Goal: Task Accomplishment & Management: Complete application form

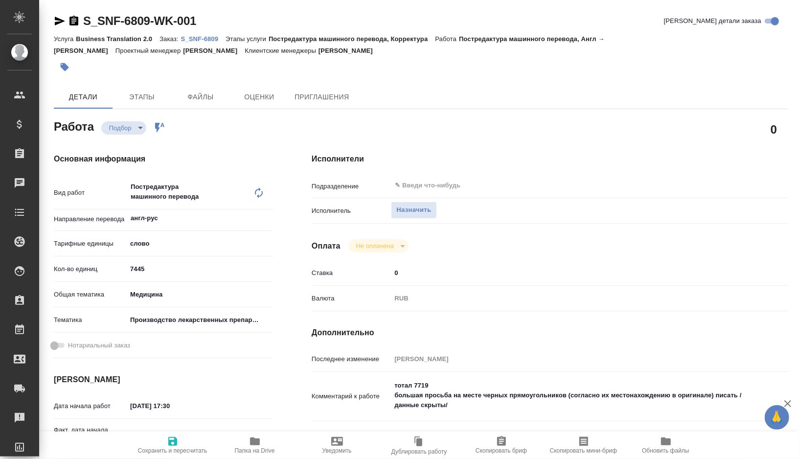
type textarea "x"
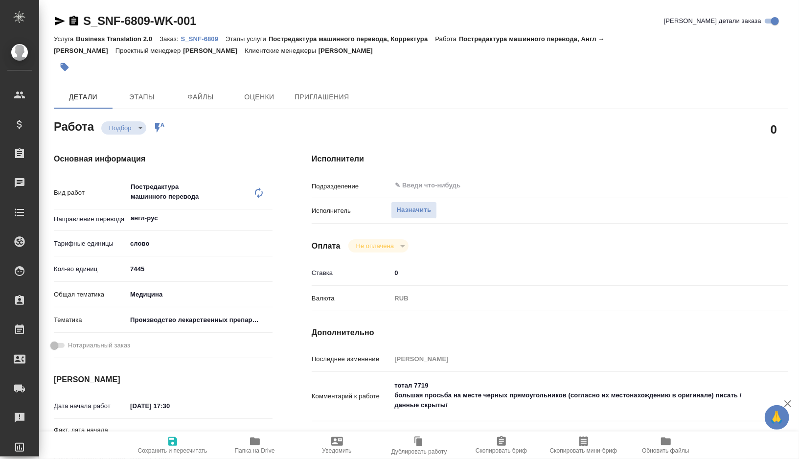
type textarea "x"
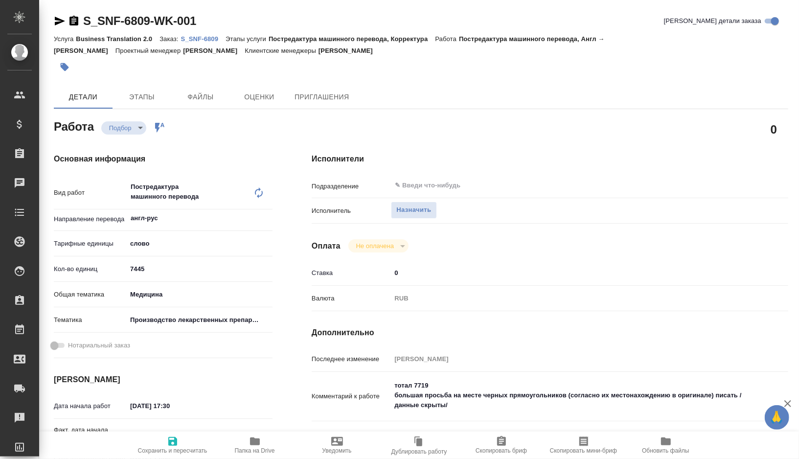
type textarea "x"
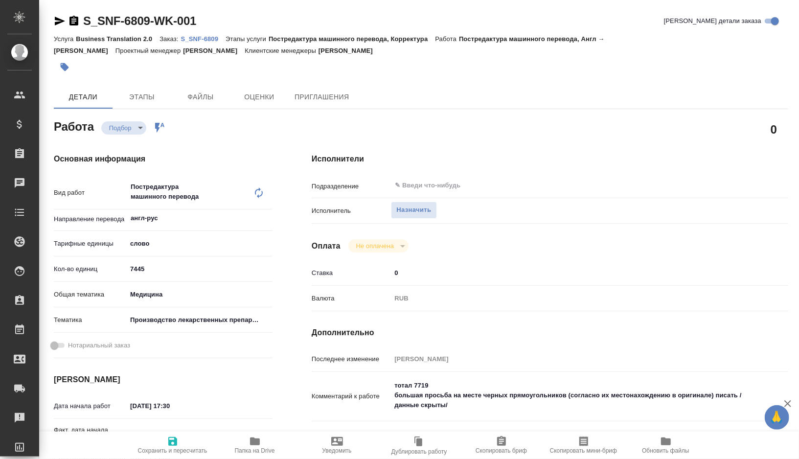
type textarea "x"
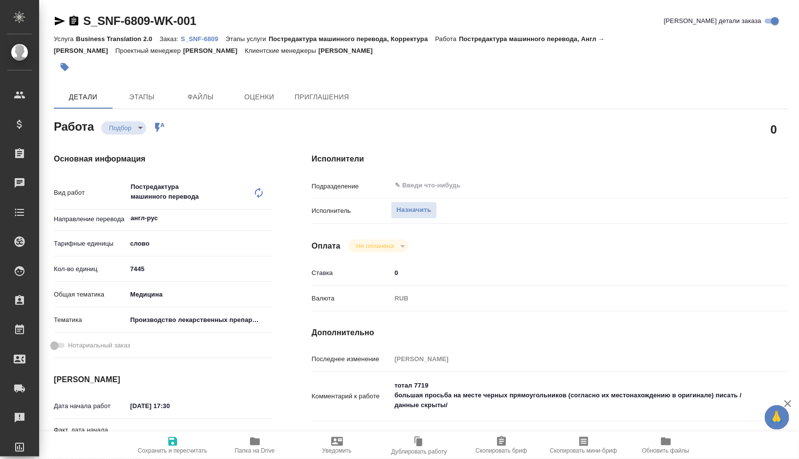
type textarea "x"
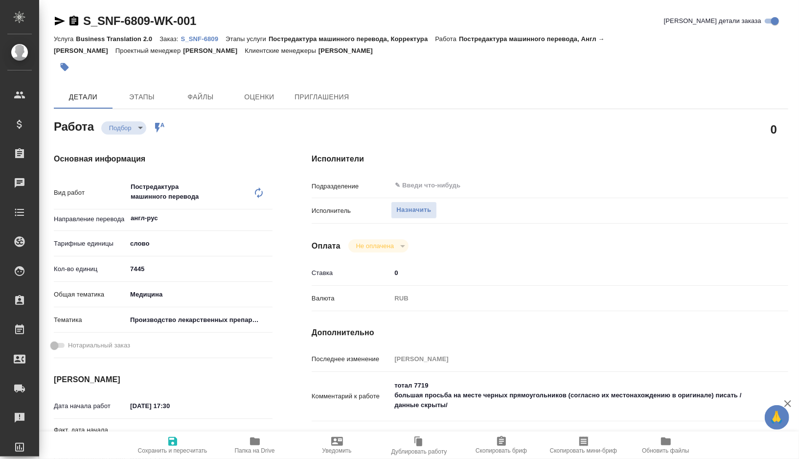
type textarea "x"
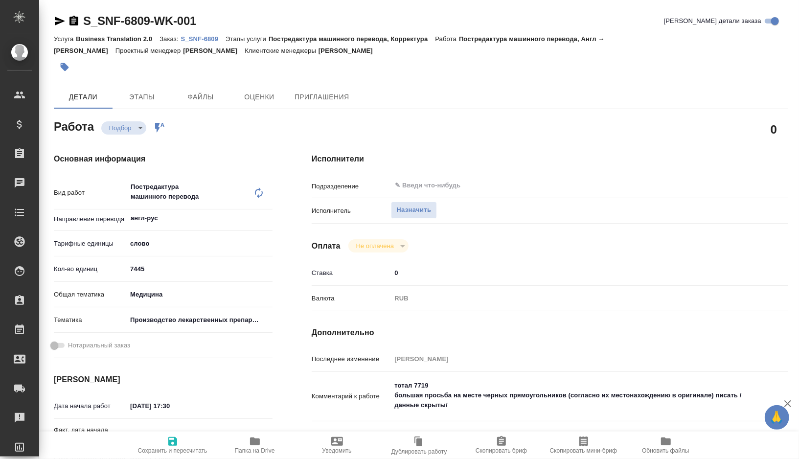
type textarea "x"
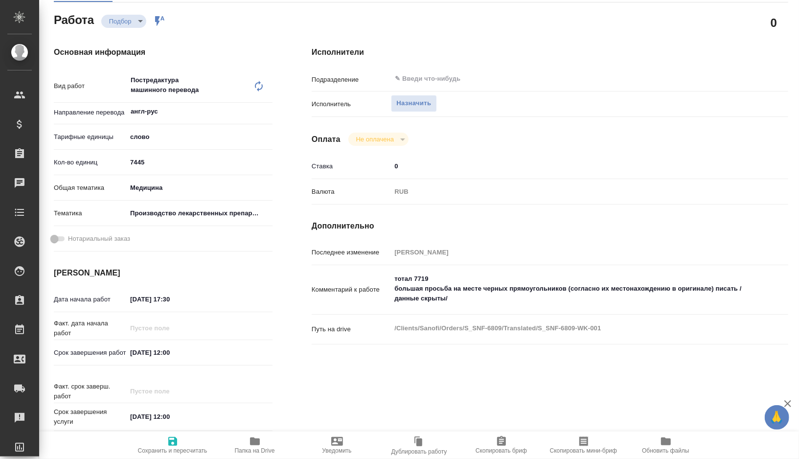
type textarea "x"
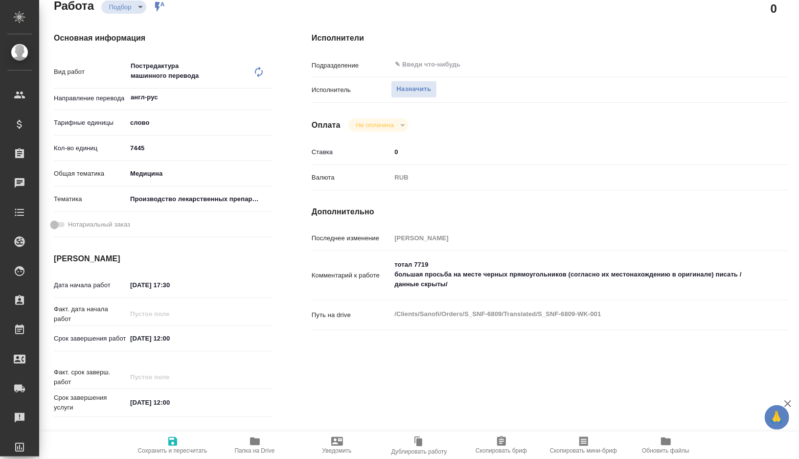
type textarea "x"
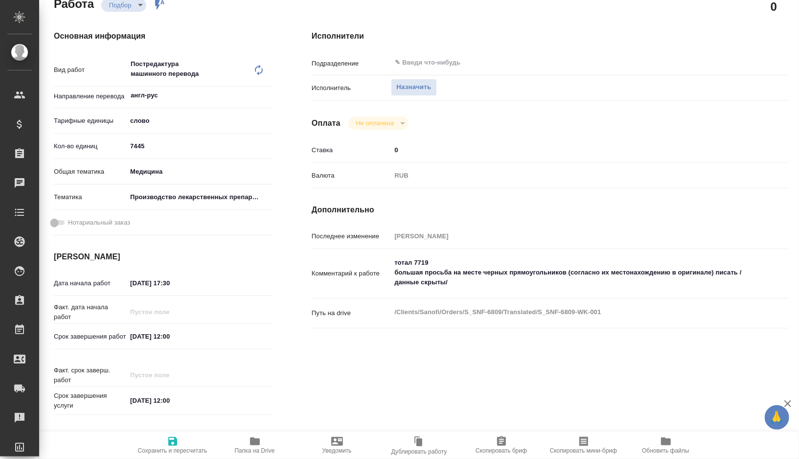
scroll to position [130, 0]
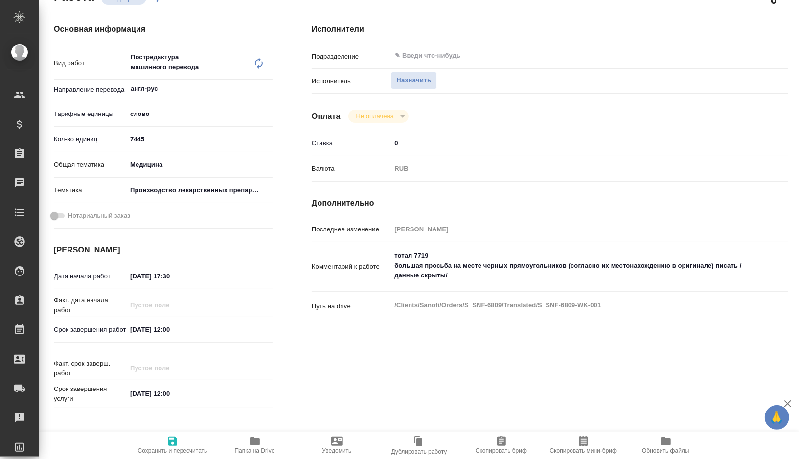
type textarea "x"
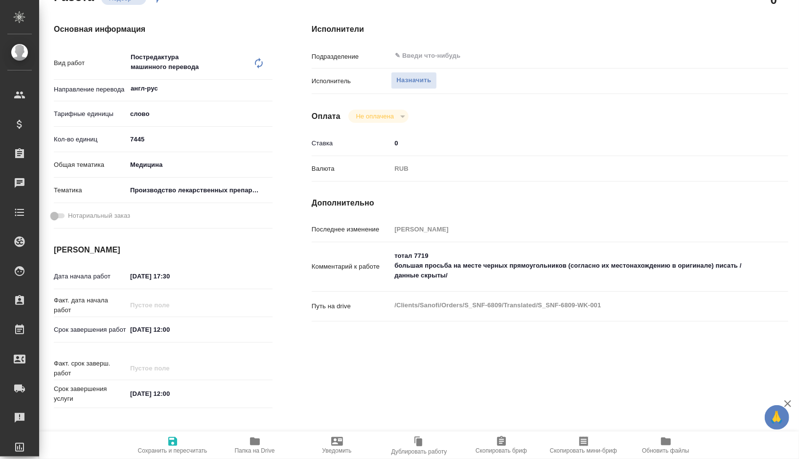
click at [136, 330] on input "19.08.2025 12:00" at bounding box center [170, 330] width 86 height 14
type textarea "x"
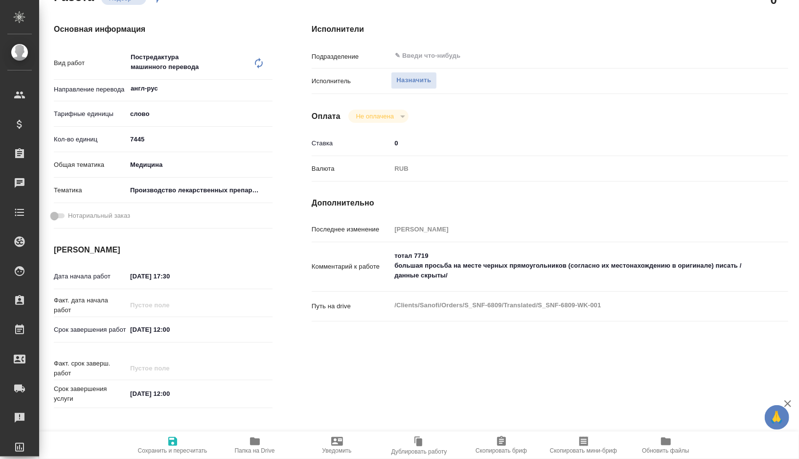
type textarea "x"
type input "10.82.0251 20:0_"
type textarea "x"
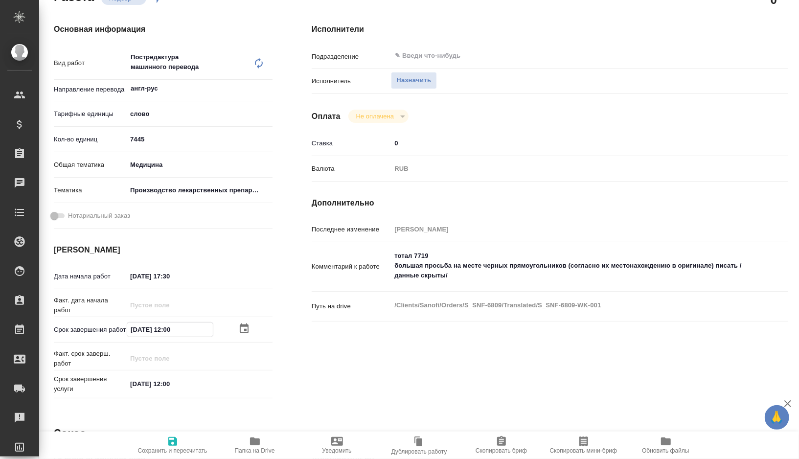
type textarea "x"
type input "18.08.2025 12:00"
type textarea "x"
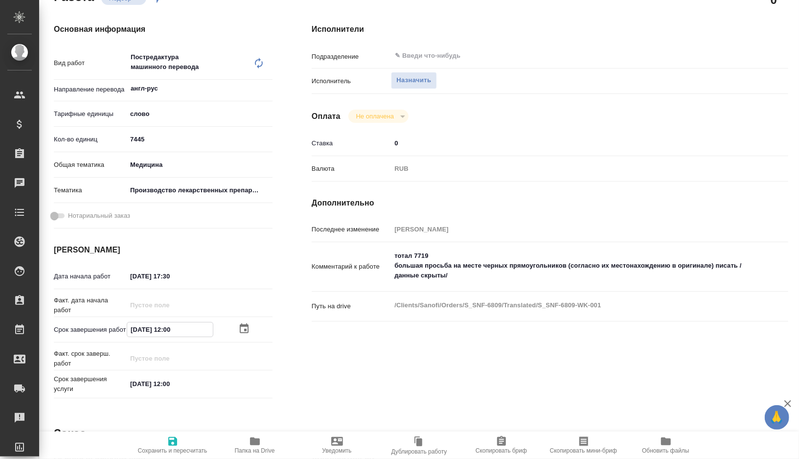
type textarea "x"
click at [170, 332] on input "18.08.2025 12:00" at bounding box center [170, 330] width 86 height 14
type textarea "x"
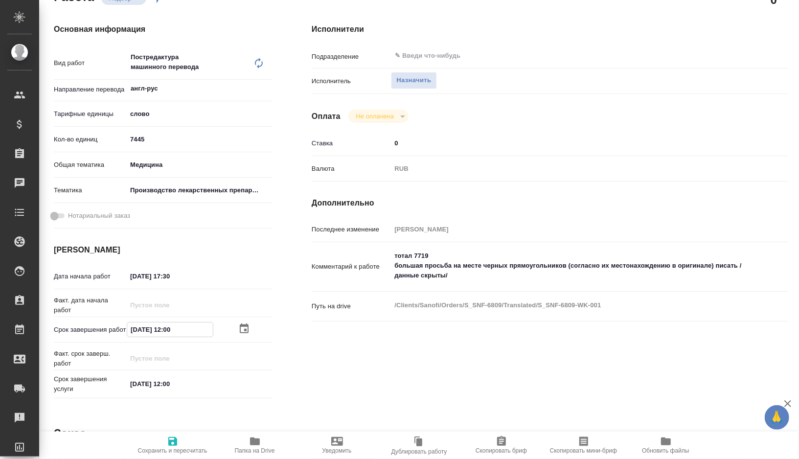
type input "18.08.2025 10:0_"
type textarea "x"
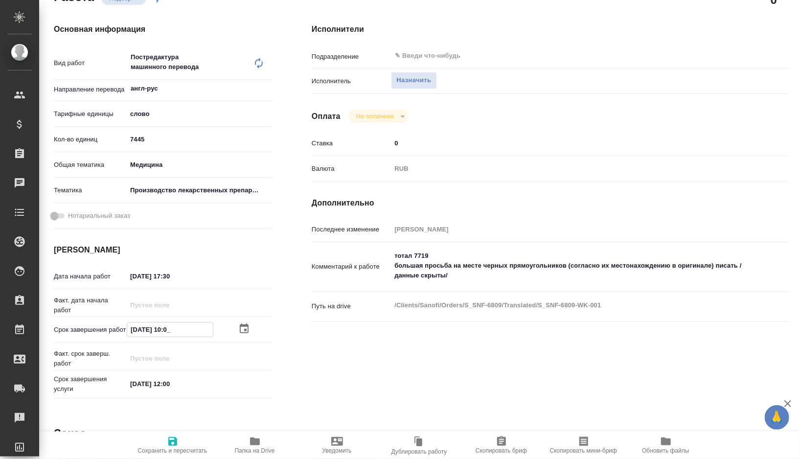
type textarea "x"
type input "18.08.2025 11:00"
type textarea "x"
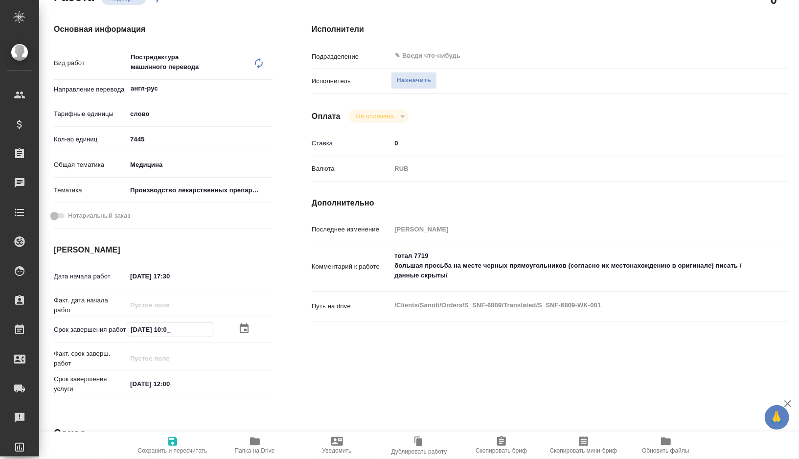
type textarea "x"
type input "18.08.2025 11:00"
click at [162, 448] on span "Сохранить и пересчитать" at bounding box center [173, 450] width 70 height 7
type textarea "x"
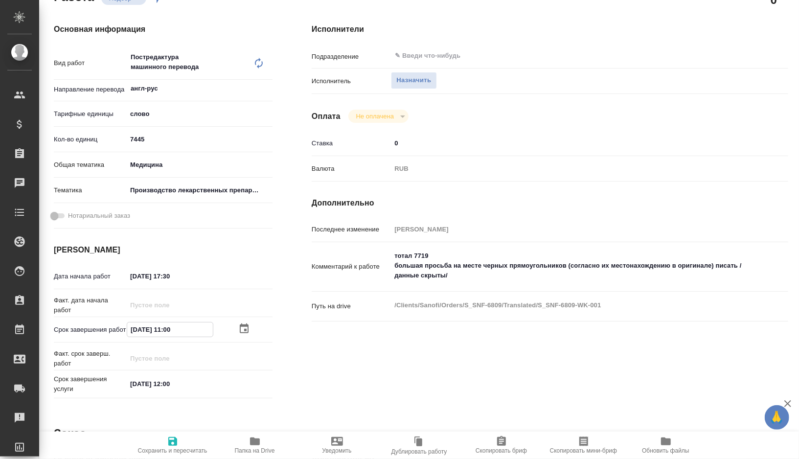
type textarea "x"
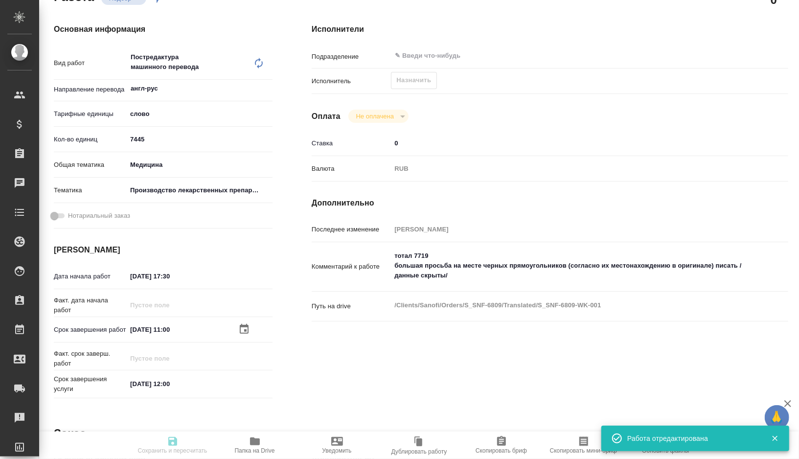
type textarea "x"
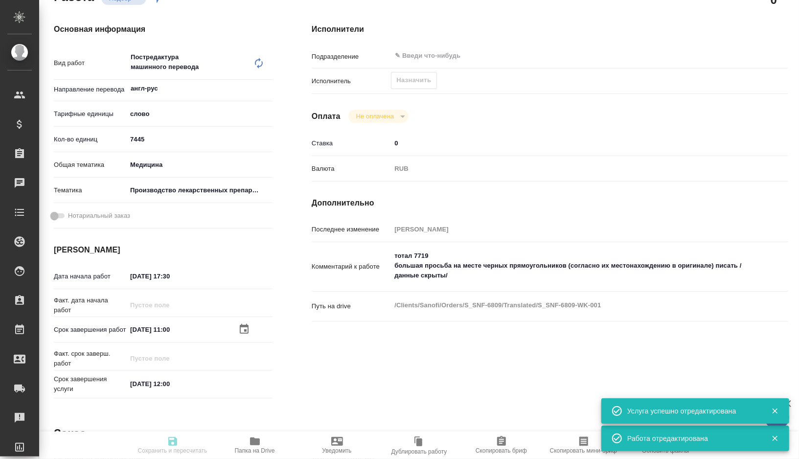
type input "recruiting"
type textarea "Постредактура машинного перевода"
type textarea "x"
type input "англ-рус"
type input "5a8b1489cc6b4906c91bfd90"
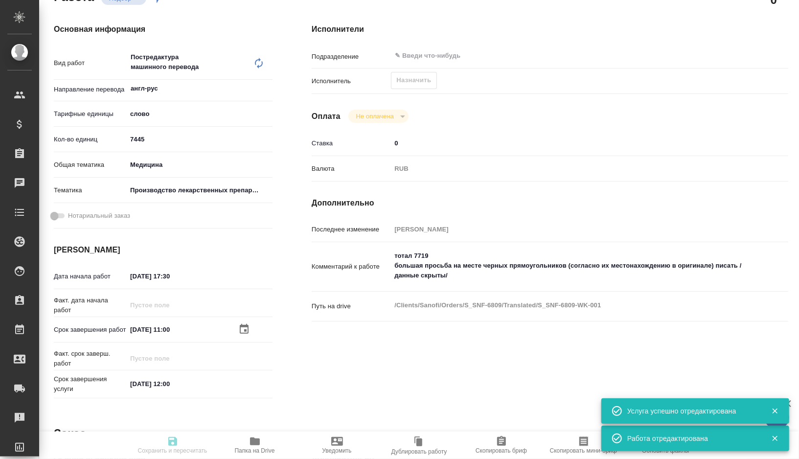
type input "7445"
type input "med"
type input "614982fec5ecbb70f805293f"
type input "13.08.2025 17:30"
type input "18.08.2025 11:00"
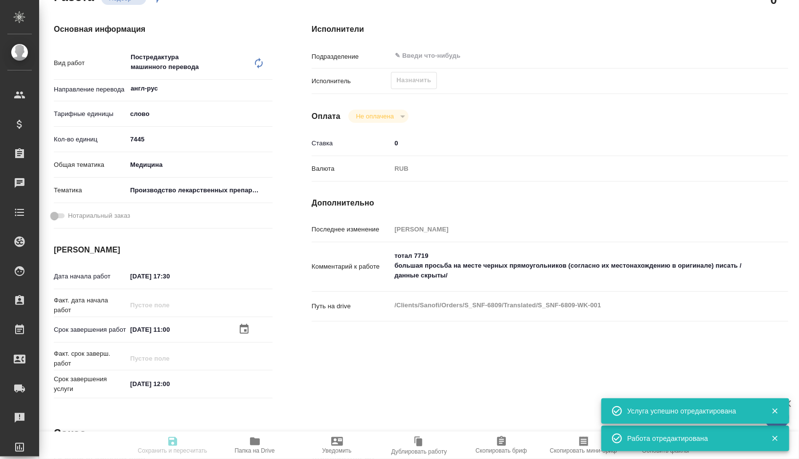
type input "[DATE] 12:00"
type input "notPayed"
type input "0"
type input "RUB"
type input "[PERSON_NAME]"
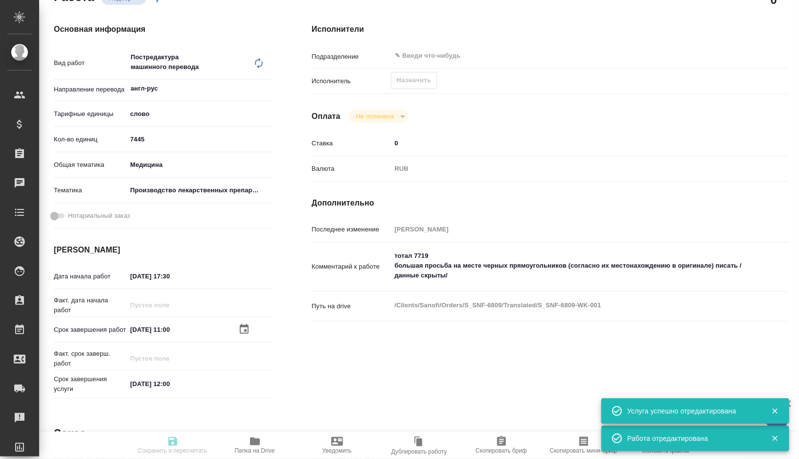
type textarea "тотал 7719 большая просьба на месте черных прямоугольников (согласно их местона…"
type textarea "x"
type textarea "/Clients/Sanofi/Orders/S_SNF-6809/Translated/S_SNF-6809-WK-001"
type textarea "x"
type input "S_SNF-6809"
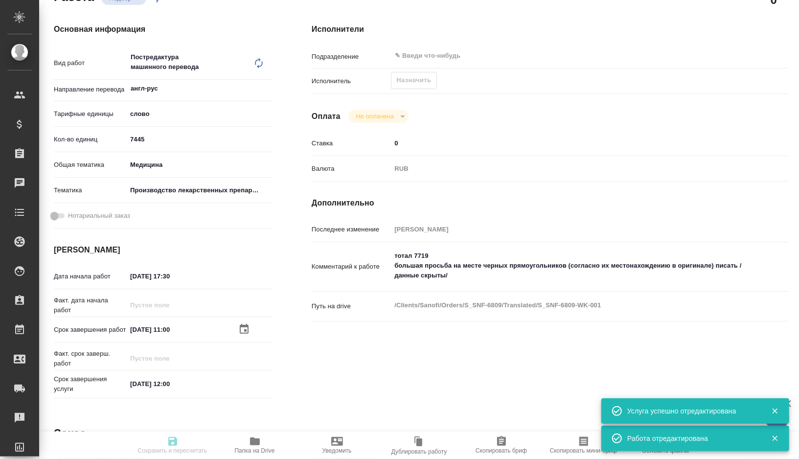
type input "E005814723"
type input "Business Translation 2.0"
type input "Постредактура машинного перевода, Корректура"
type input "[PERSON_NAME]"
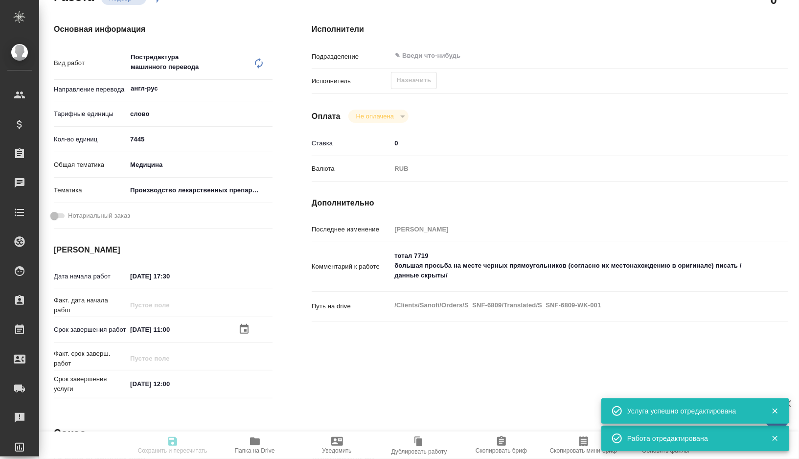
type input "/Clients/Sanofi/Orders/S_SNF-6809"
type textarea "x"
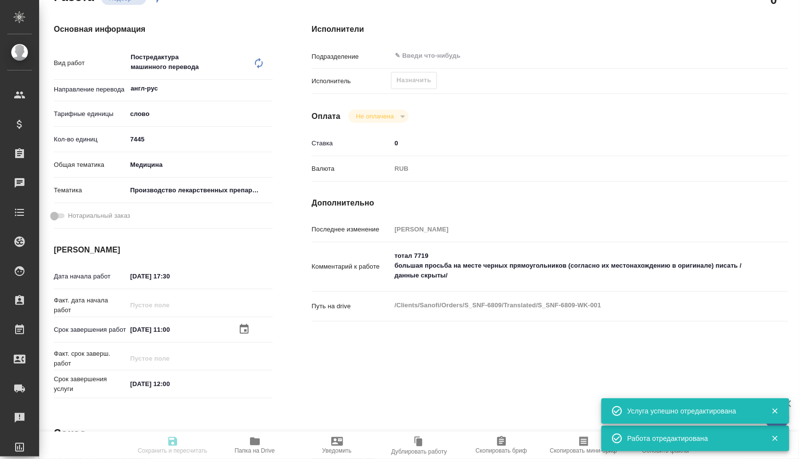
type textarea "x"
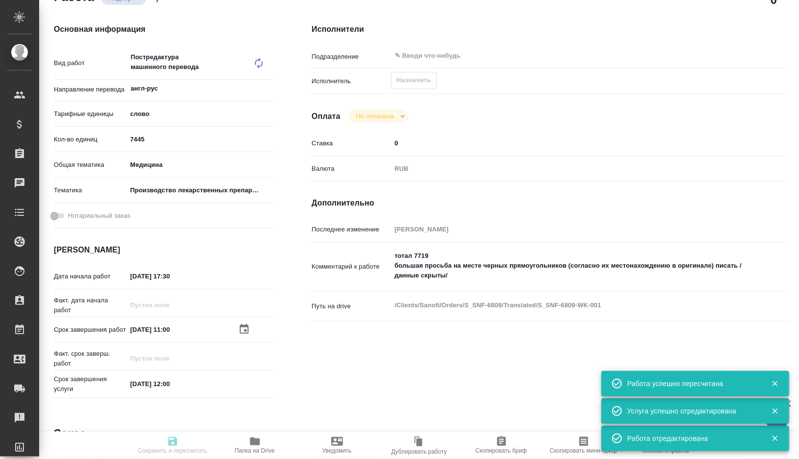
type textarea "x"
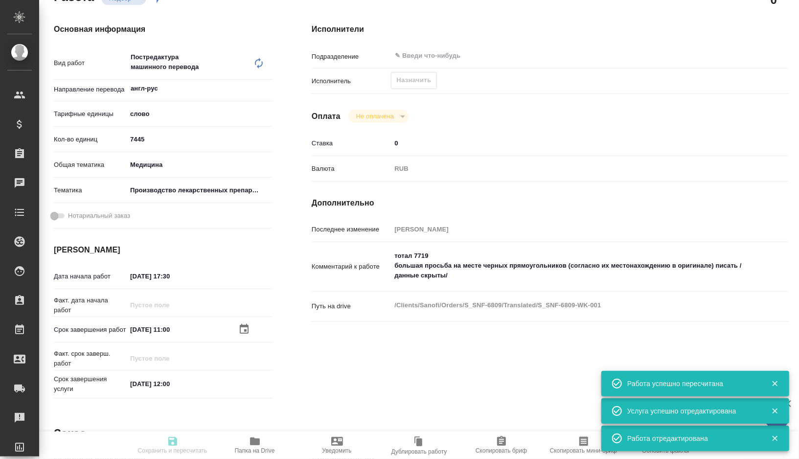
type textarea "x"
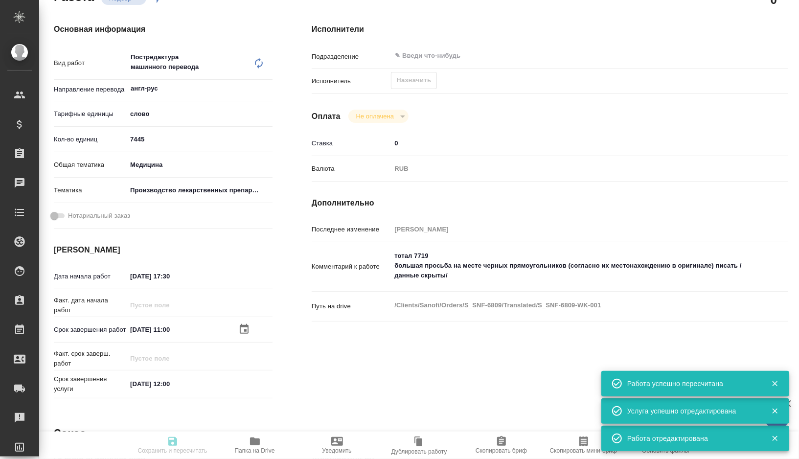
type textarea "x"
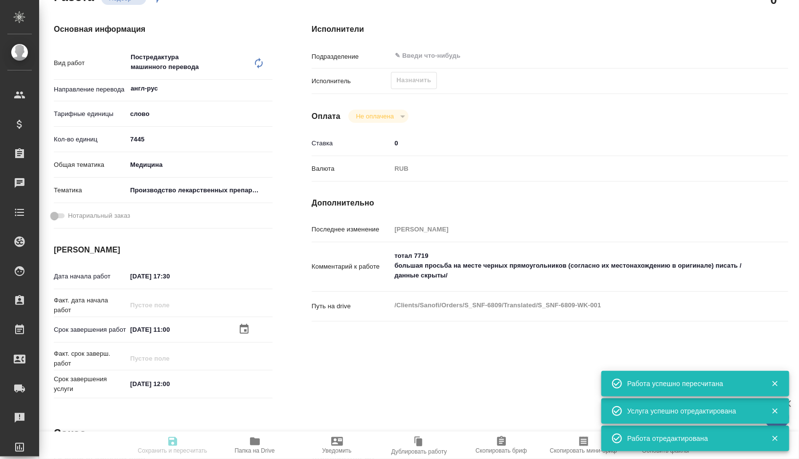
type input "recruiting"
type textarea "Постредактура машинного перевода"
type textarea "x"
type input "англ-рус"
type input "5a8b1489cc6b4906c91bfd90"
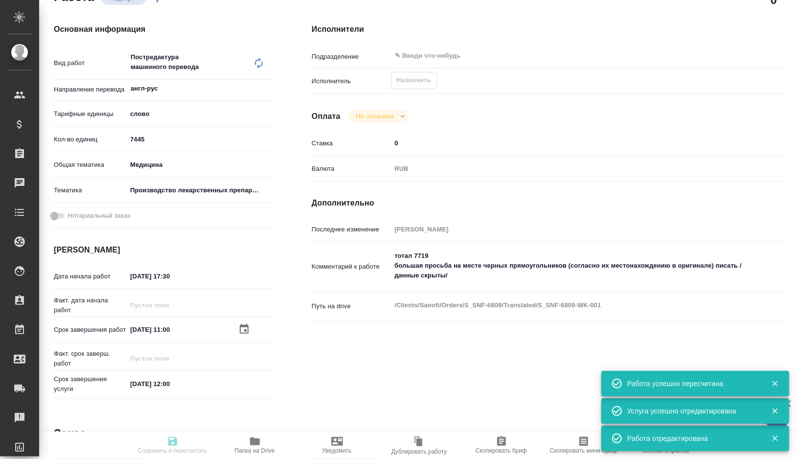
type input "7445"
type input "med"
type input "614982fec5ecbb70f805293f"
type input "13.08.2025 17:30"
type input "18.08.2025 11:00"
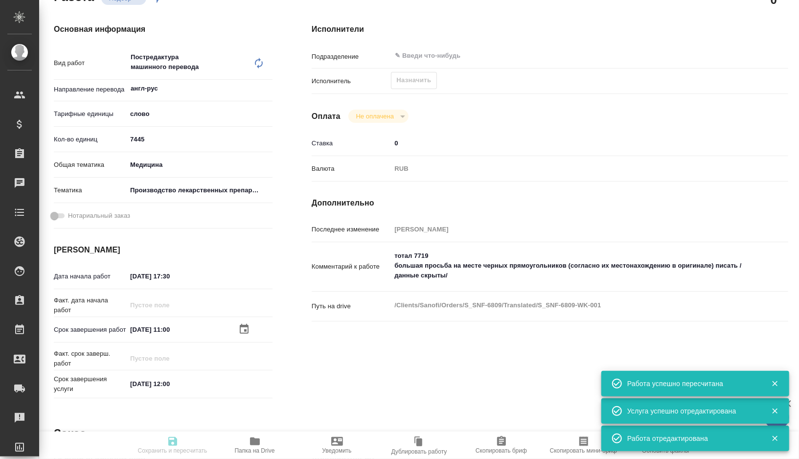
type input "[DATE] 12:00"
type input "notPayed"
type input "0"
type input "RUB"
type input "[PERSON_NAME]"
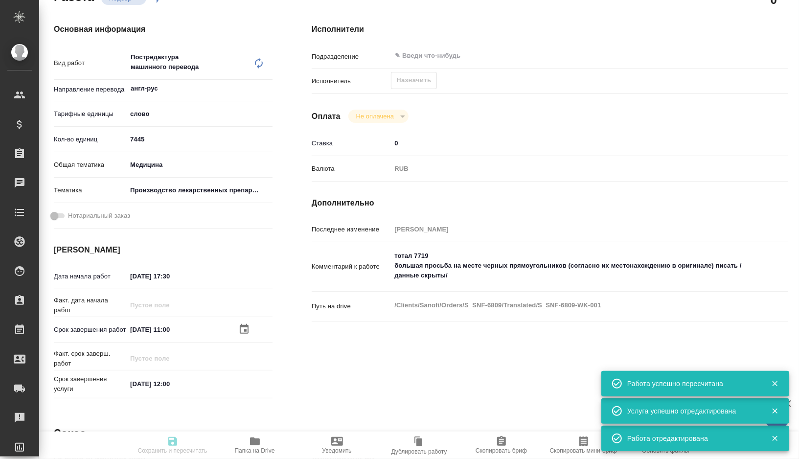
type textarea "тотал 7719 большая просьба на месте черных прямоугольников (согласно их местона…"
type textarea "x"
type textarea "/Clients/Sanofi/Orders/S_SNF-6809/Translated/S_SNF-6809-WK-001"
type textarea "x"
type input "S_SNF-6809"
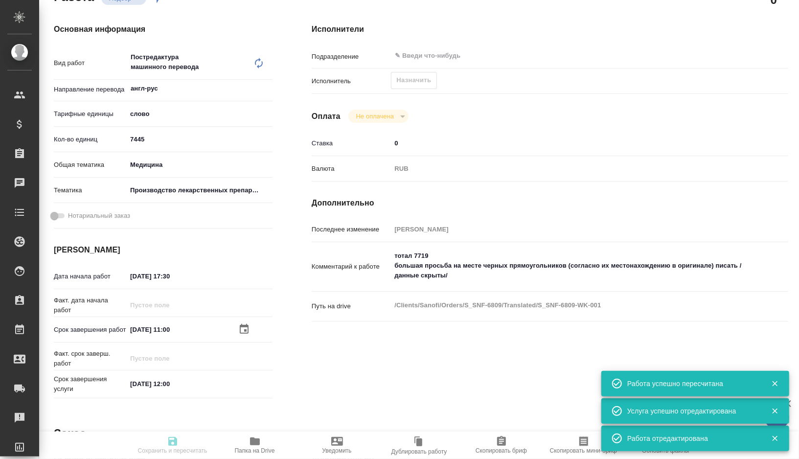
type input "E005814723"
type input "Business Translation 2.0"
type input "Постредактура машинного перевода, Корректура"
type input "[PERSON_NAME]"
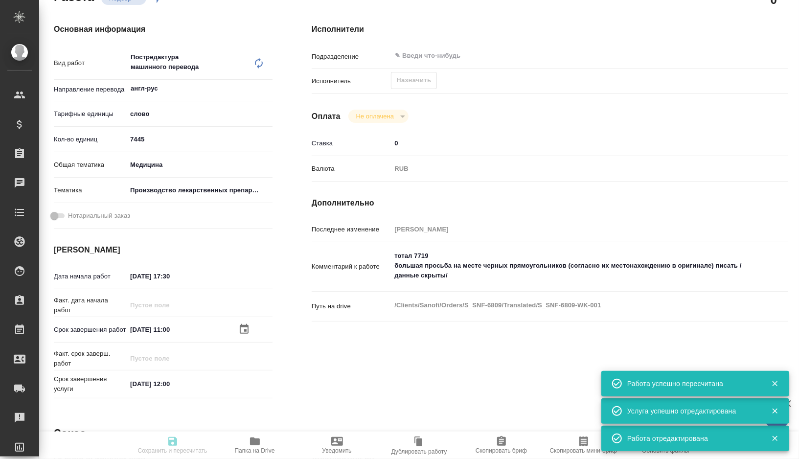
type input "/Clients/Sanofi/Orders/S_SNF-6809"
type textarea "x"
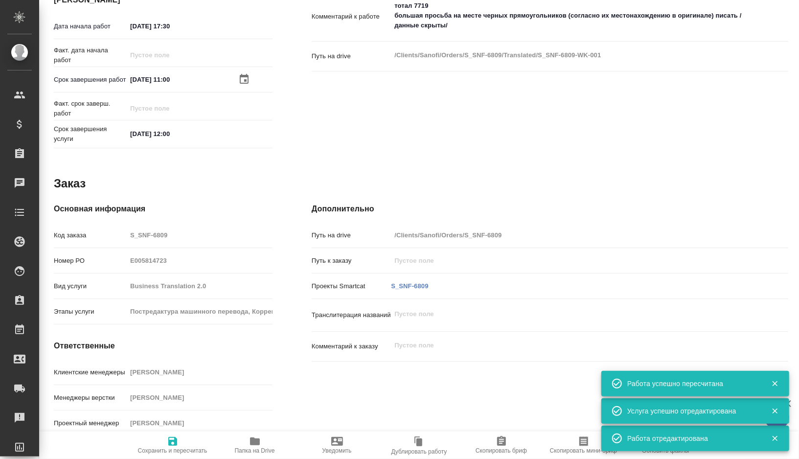
scroll to position [405, 0]
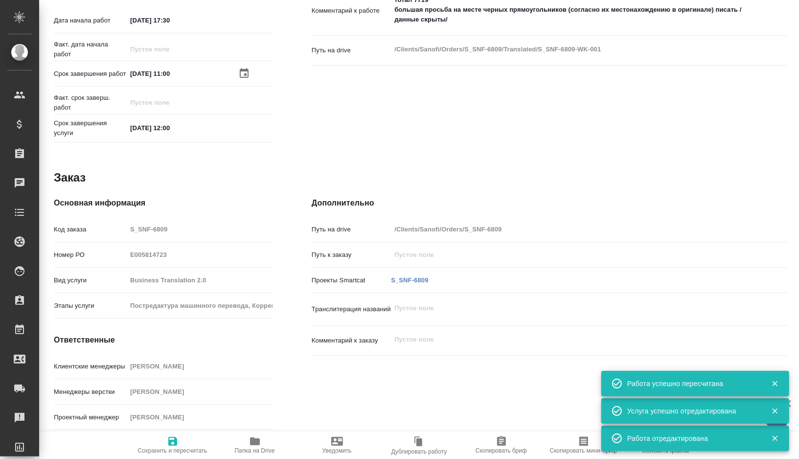
type textarea "x"
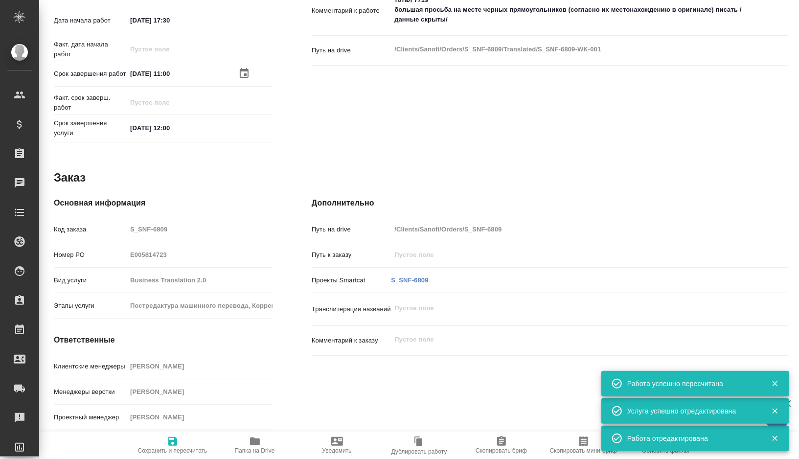
type textarea "x"
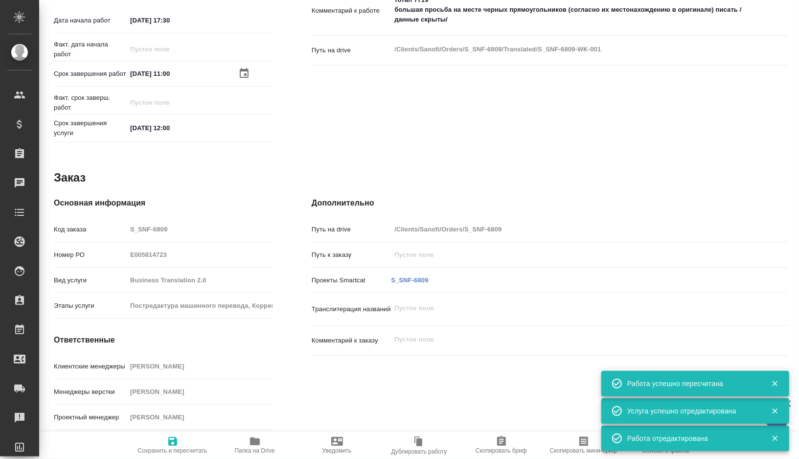
type textarea "x"
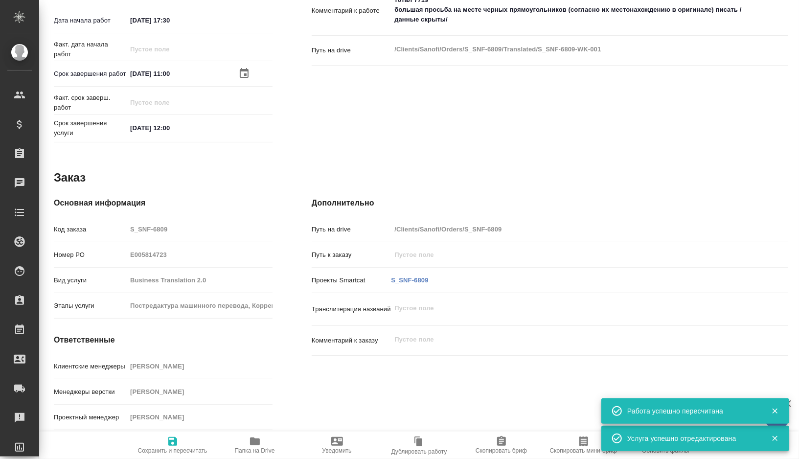
scroll to position [0, 0]
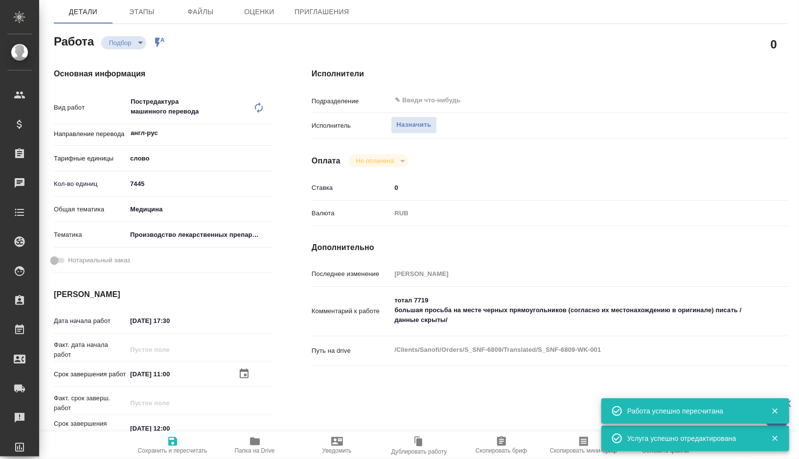
type textarea "x"
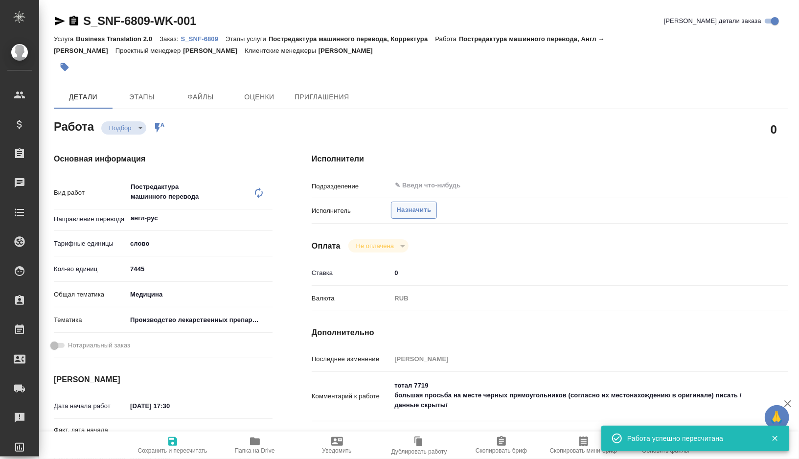
click at [421, 207] on span "Назначить" at bounding box center [413, 210] width 35 height 11
type textarea "x"
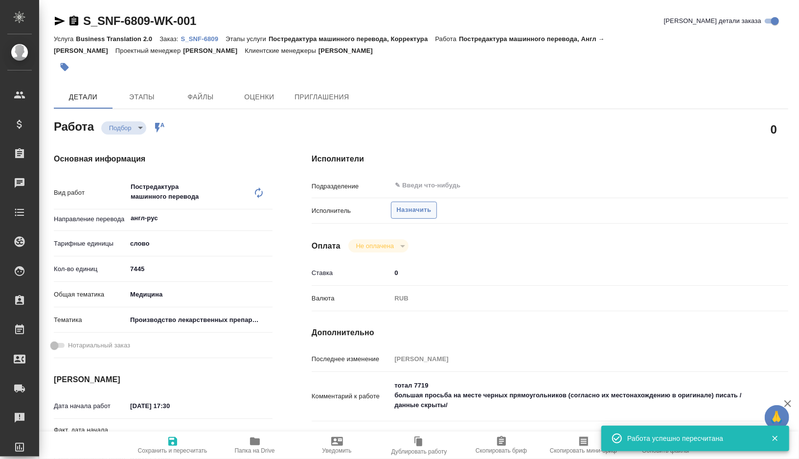
type textarea "x"
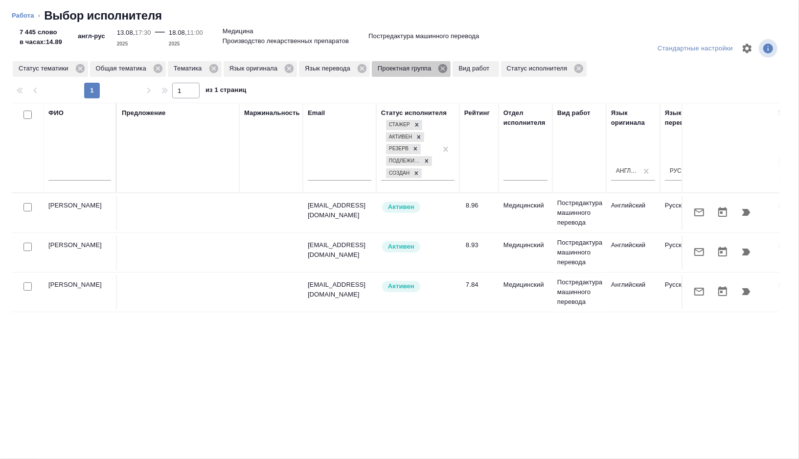
click at [447, 66] on icon at bounding box center [443, 68] width 9 height 9
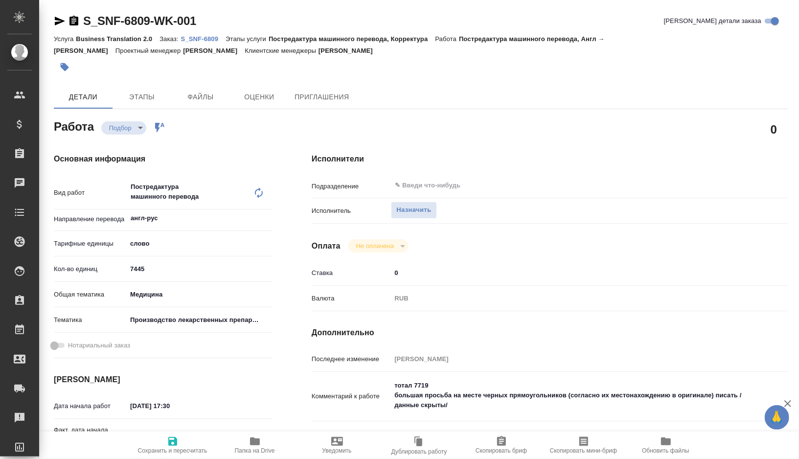
type textarea "x"
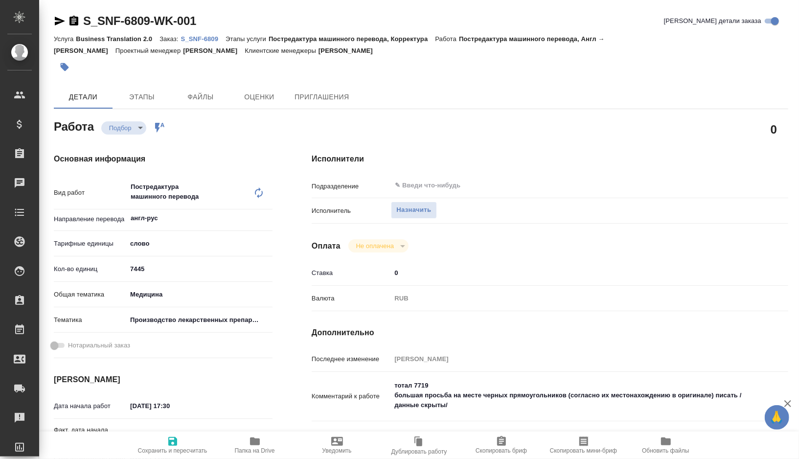
type textarea "x"
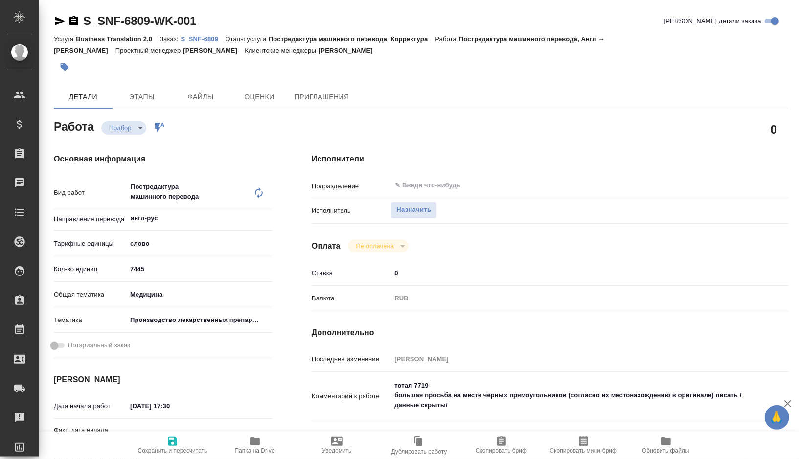
type textarea "x"
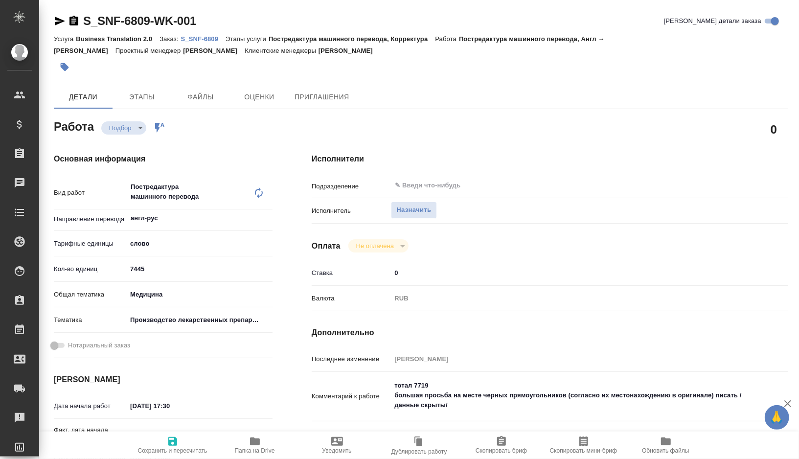
type textarea "x"
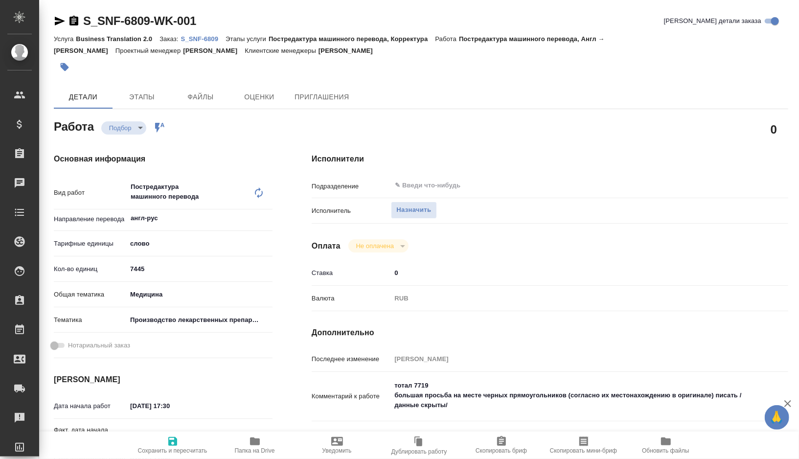
type textarea "x"
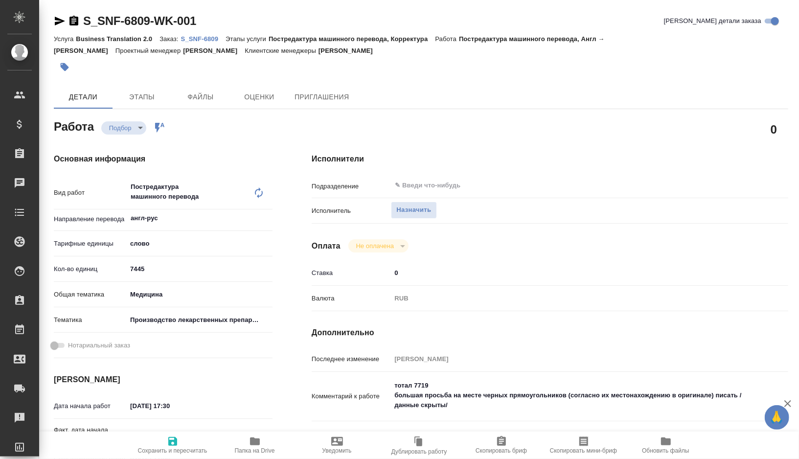
type textarea "x"
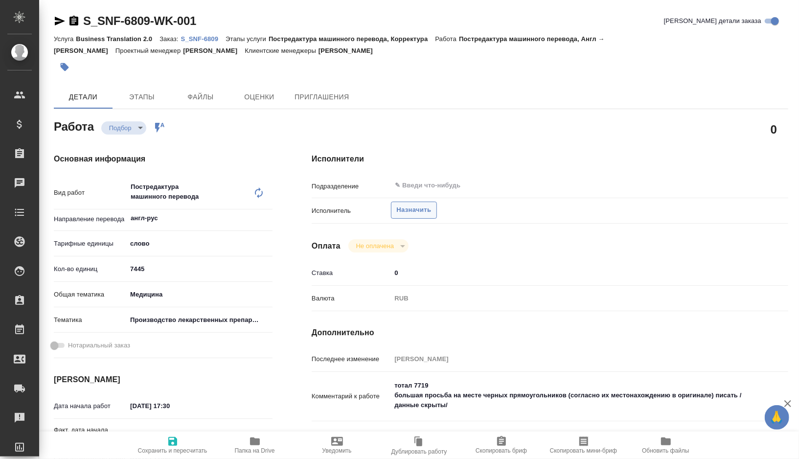
type textarea "x"
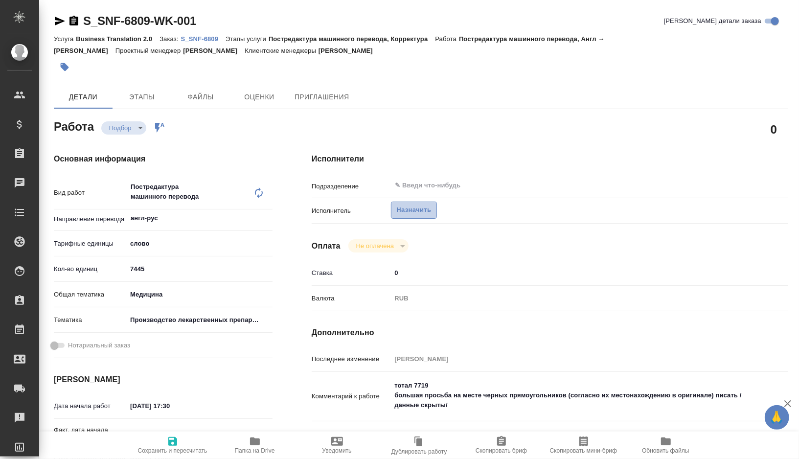
click at [415, 211] on span "Назначить" at bounding box center [413, 210] width 35 height 11
type textarea "x"
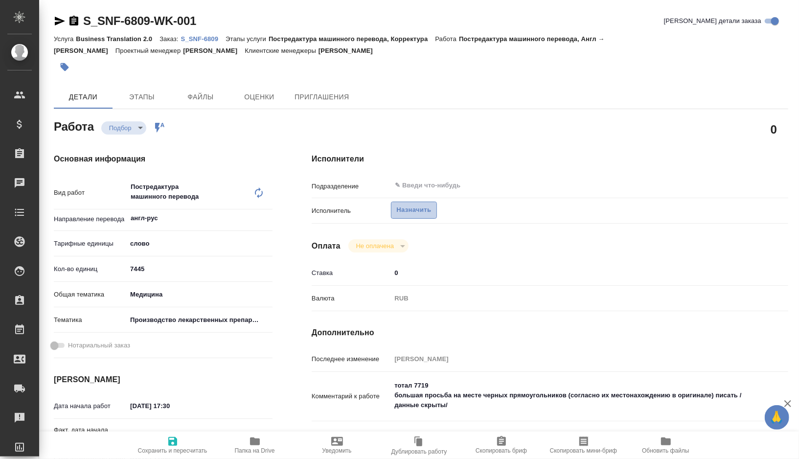
type textarea "x"
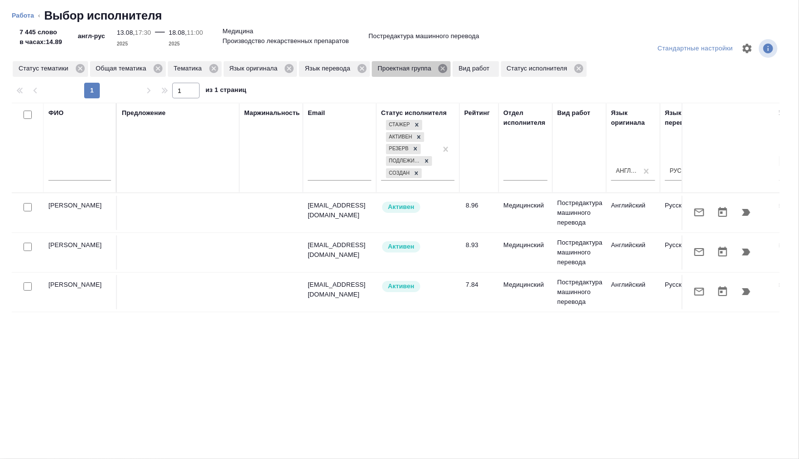
click at [447, 70] on icon at bounding box center [443, 68] width 9 height 9
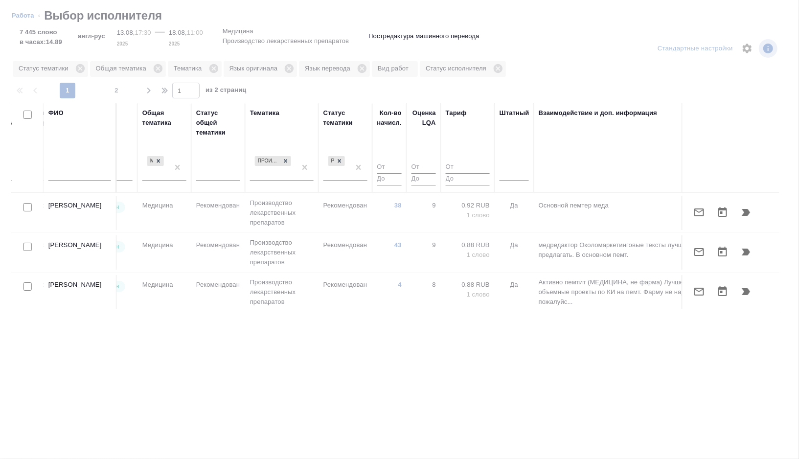
scroll to position [0, 653]
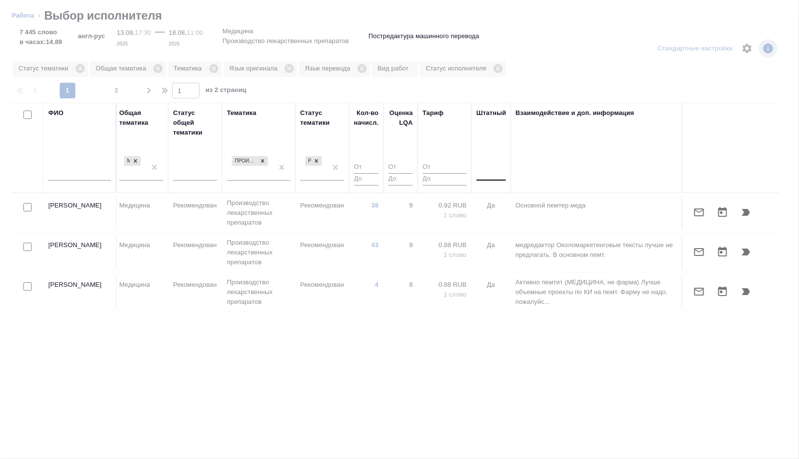
click at [494, 176] on div at bounding box center [491, 171] width 29 height 14
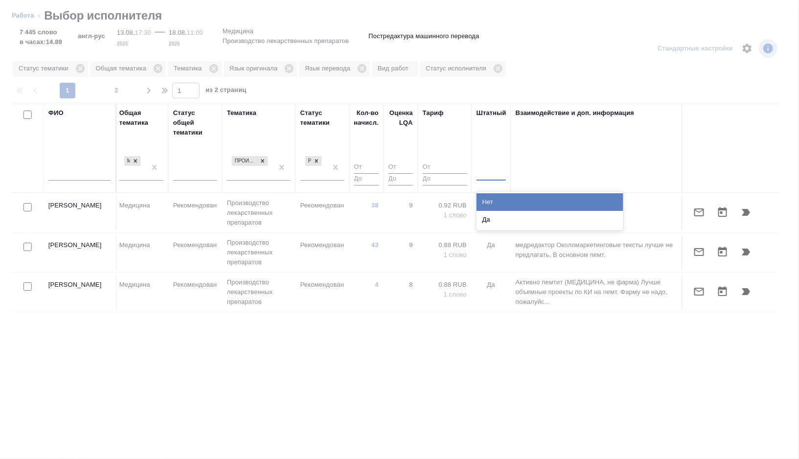
click at [489, 201] on div "Нет" at bounding box center [550, 202] width 147 height 18
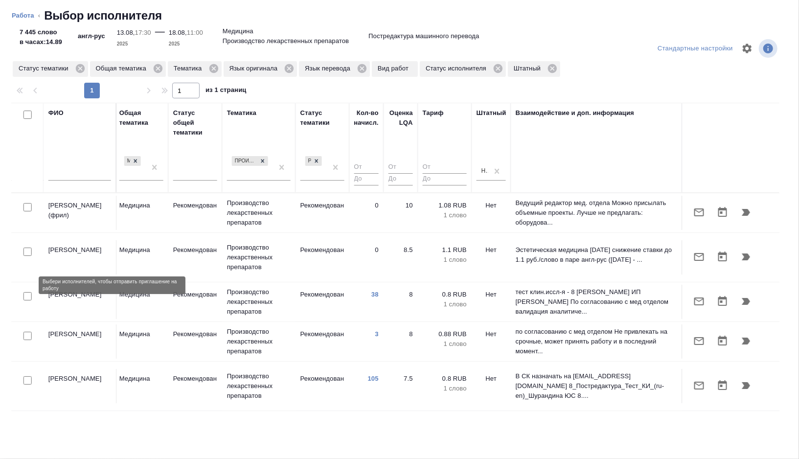
click at [28, 292] on input "checkbox" at bounding box center [27, 296] width 8 height 8
checkbox input "true"
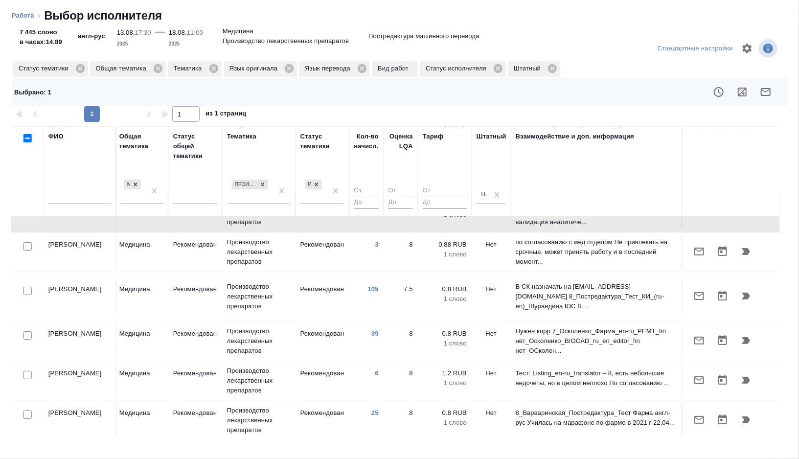
scroll to position [129, 653]
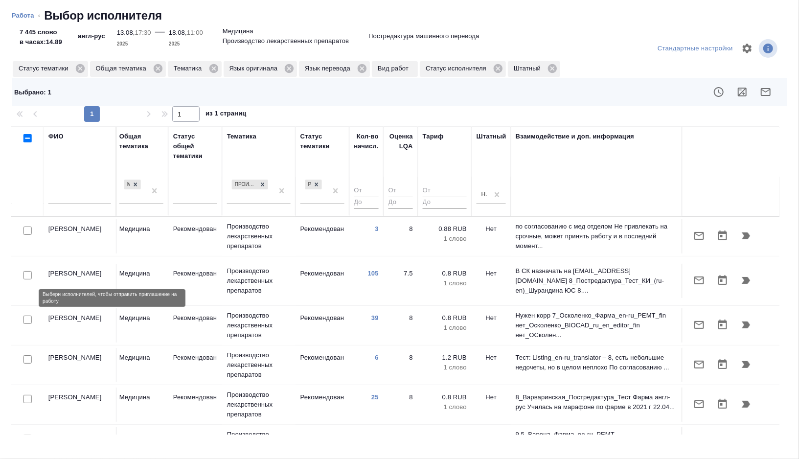
click at [26, 316] on input "checkbox" at bounding box center [27, 320] width 8 height 8
checkbox input "true"
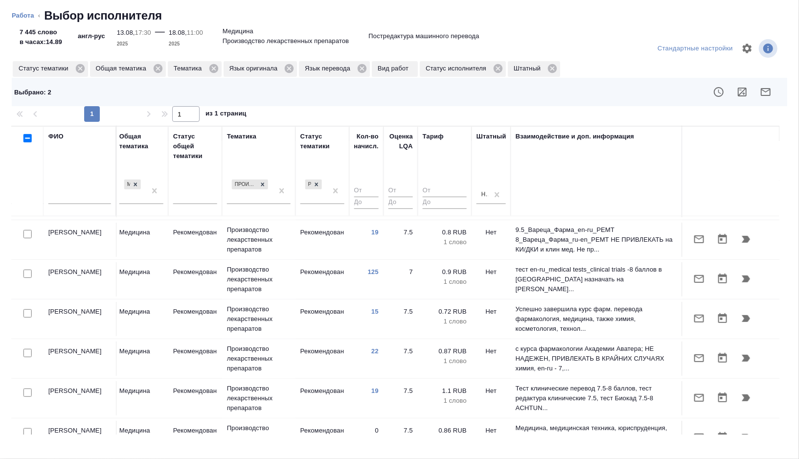
scroll to position [340, 653]
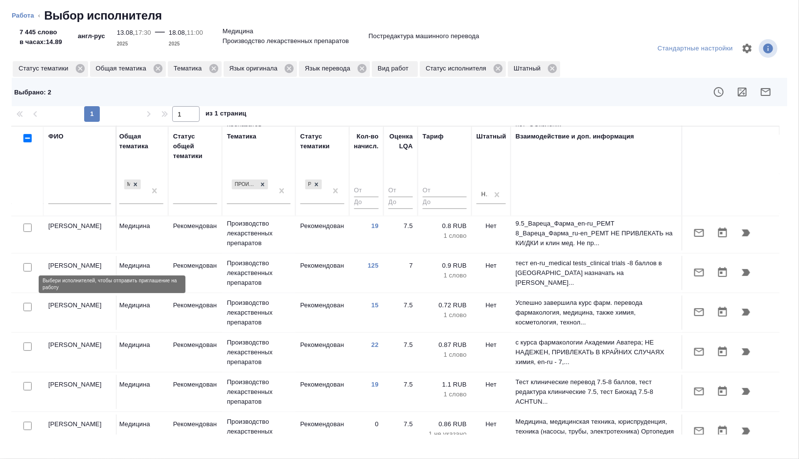
click at [26, 303] on input "checkbox" at bounding box center [27, 307] width 8 height 8
checkbox input "true"
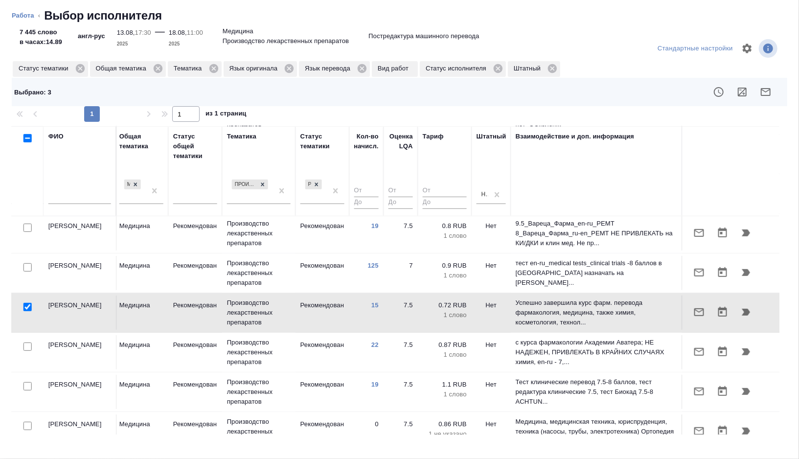
click at [764, 91] on icon "button" at bounding box center [766, 92] width 12 height 12
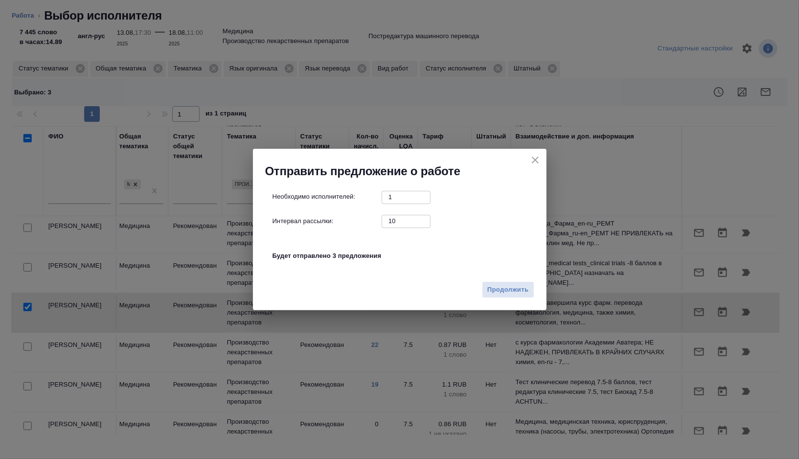
click at [407, 225] on input "10" at bounding box center [406, 221] width 49 height 12
type input "0"
click at [500, 288] on span "Продолжить" at bounding box center [508, 289] width 41 height 11
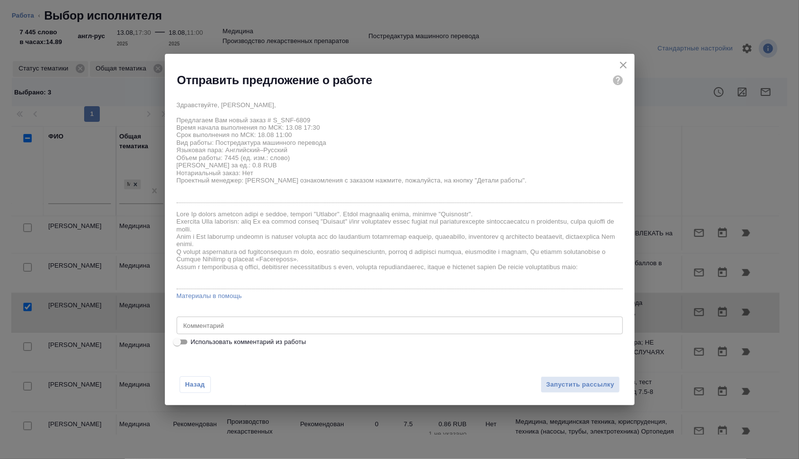
click at [231, 344] on span "Использовать комментарий из работы" at bounding box center [249, 342] width 116 height 10
click at [195, 344] on input "Использовать комментарий из работы" at bounding box center [177, 342] width 35 height 12
checkbox input "true"
type textarea "тотал 7719 большая просьба на месте черных прямоугольников (согласно их местона…"
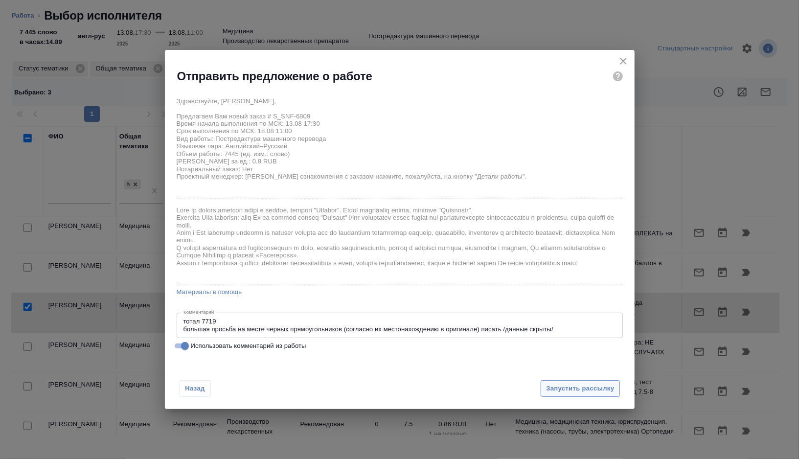
click at [586, 389] on span "Запустить рассылку" at bounding box center [580, 388] width 68 height 11
type textarea "x"
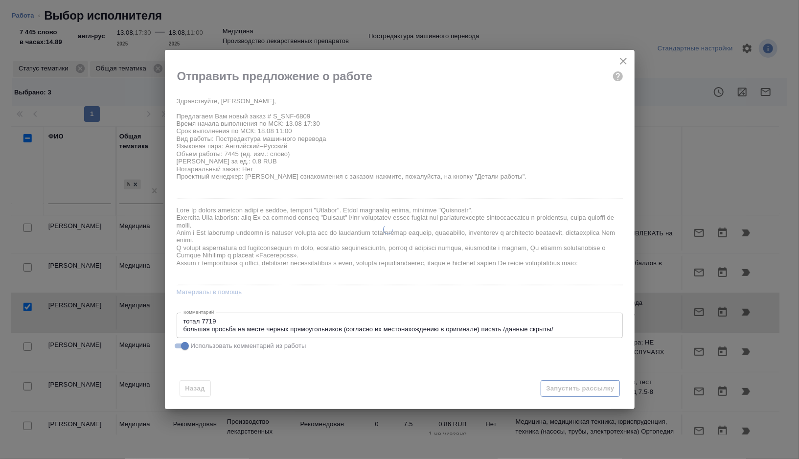
type textarea "x"
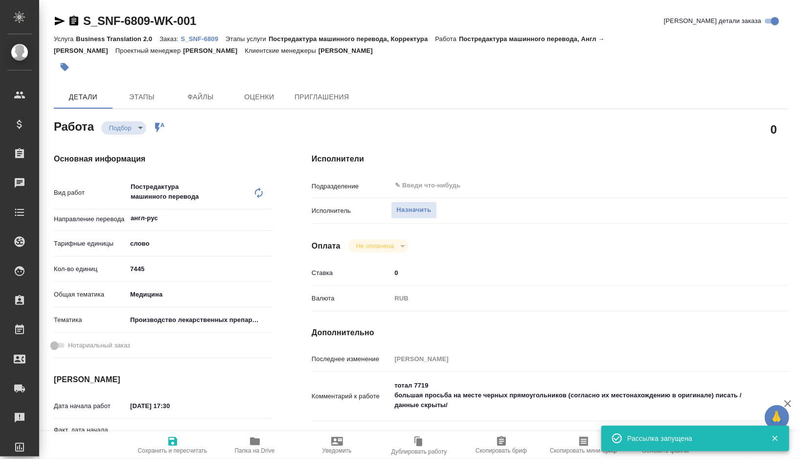
type input "recruiting"
type textarea "Постредактура машинного перевода"
type textarea "x"
type input "англ-рус"
type input "5a8b1489cc6b4906c91bfd90"
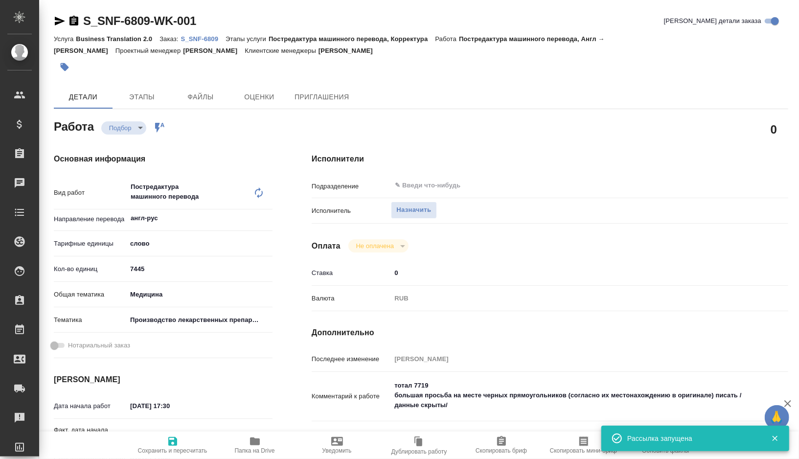
type input "7445"
type input "med"
type input "614982fec5ecbb70f805293f"
type input "13.08.2025 17:30"
type input "18.08.2025 11:00"
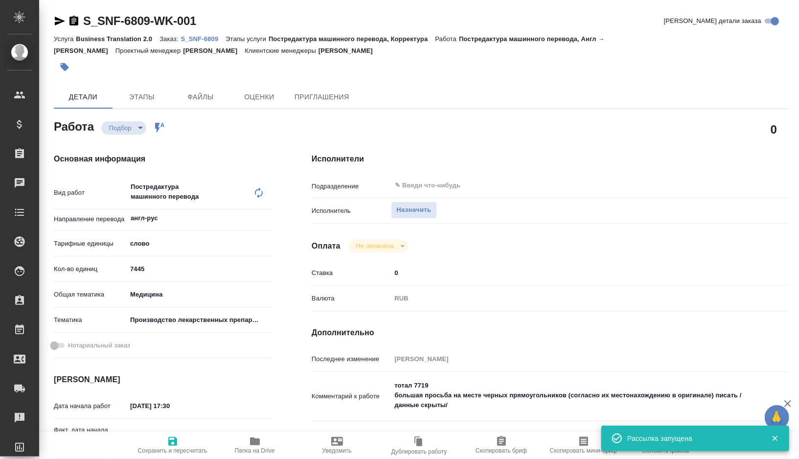
type input "[DATE] 12:00"
type input "notPayed"
type input "0"
type input "RUB"
type input "[PERSON_NAME]"
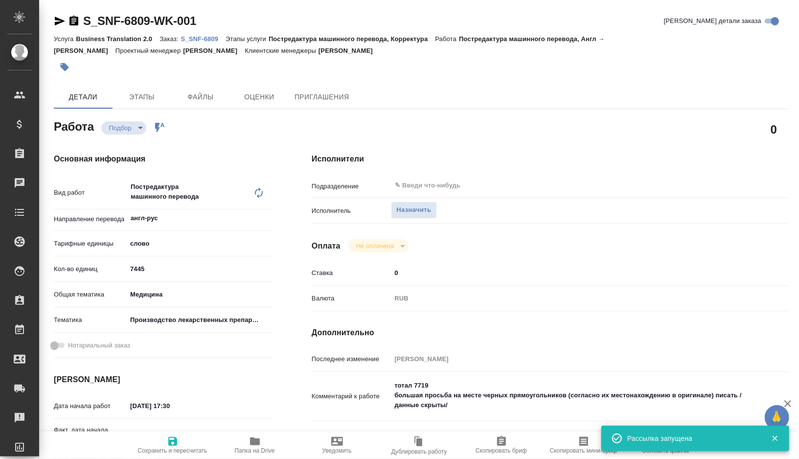
type textarea "тотал 7719 большая просьба на месте черных прямоугольников (согласно их местона…"
type textarea "x"
type textarea "/Clients/Sanofi/Orders/S_SNF-6809/Translated/S_SNF-6809-WK-001"
type textarea "x"
type input "S_SNF-6809"
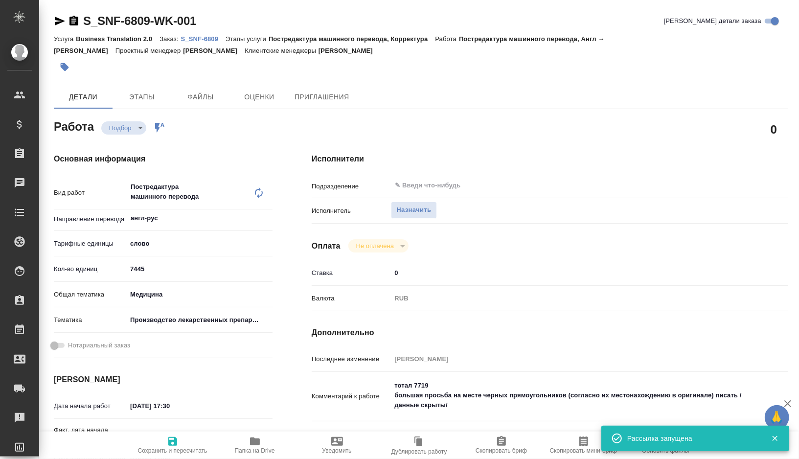
type input "E005814723"
type input "Business Translation 2.0"
type input "Постредактура машинного перевода, Корректура"
type input "[PERSON_NAME]"
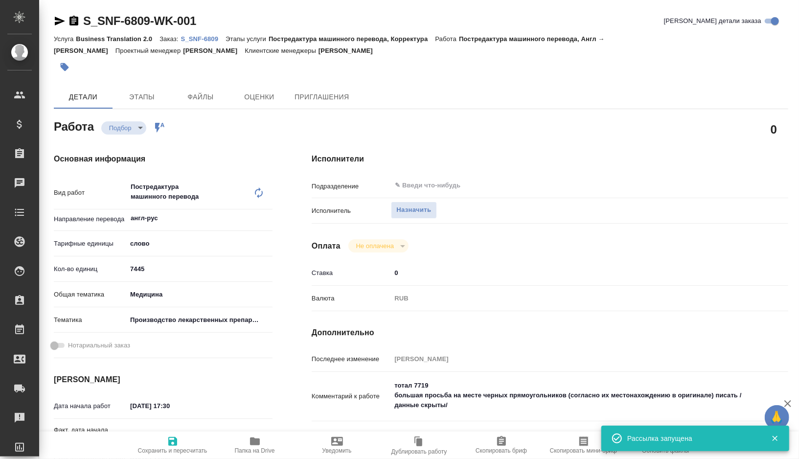
type input "/Clients/Sanofi/Orders/S_SNF-6809"
type textarea "x"
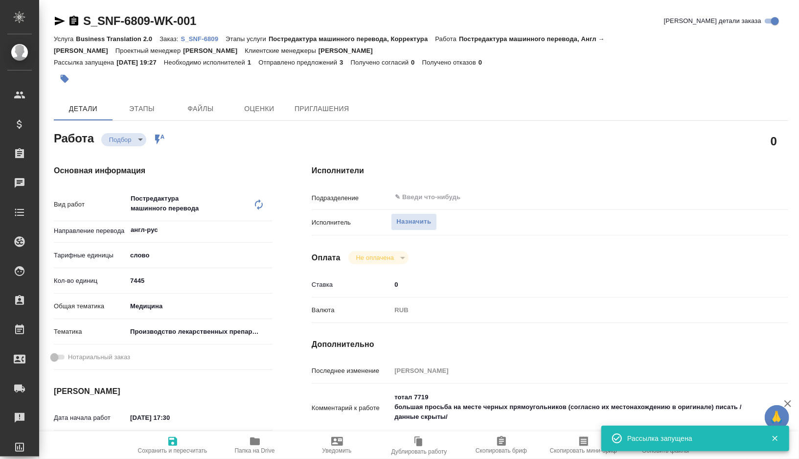
type textarea "x"
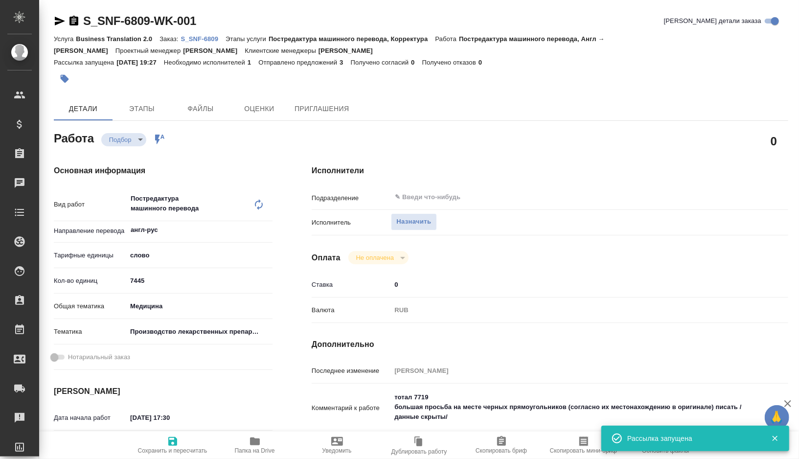
type textarea "x"
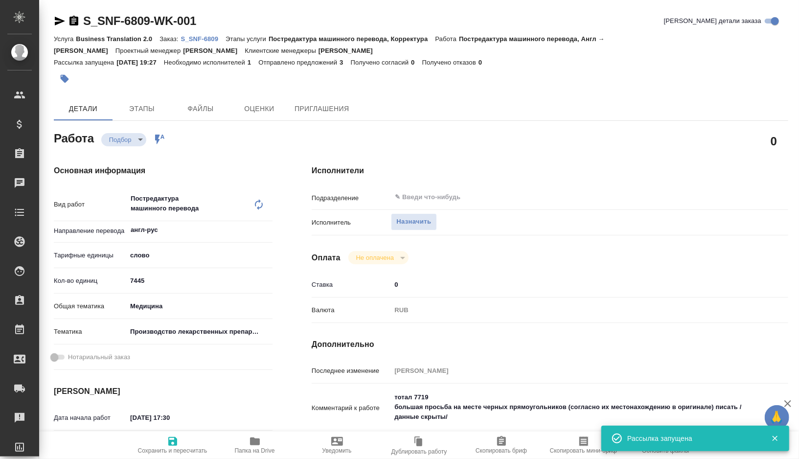
type textarea "x"
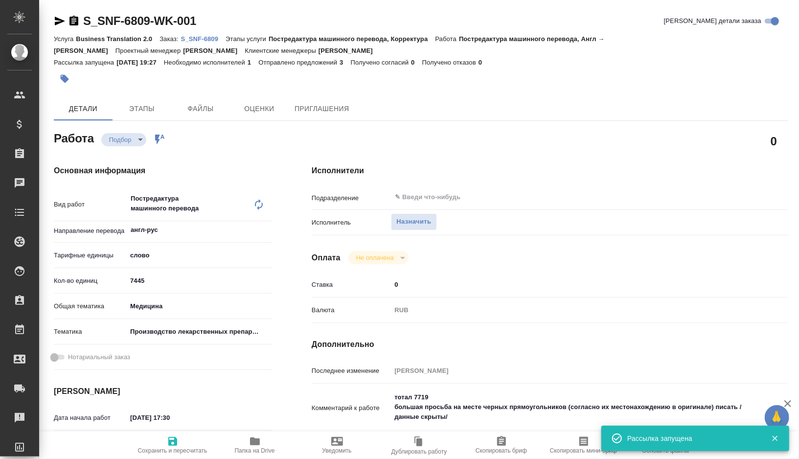
type textarea "x"
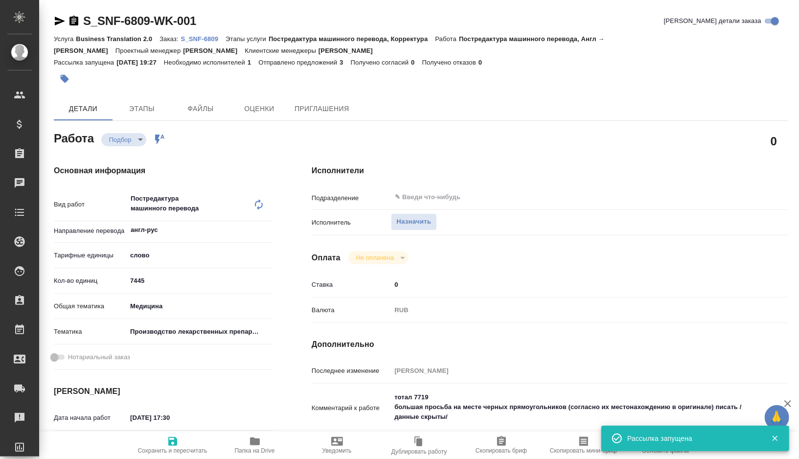
type textarea "x"
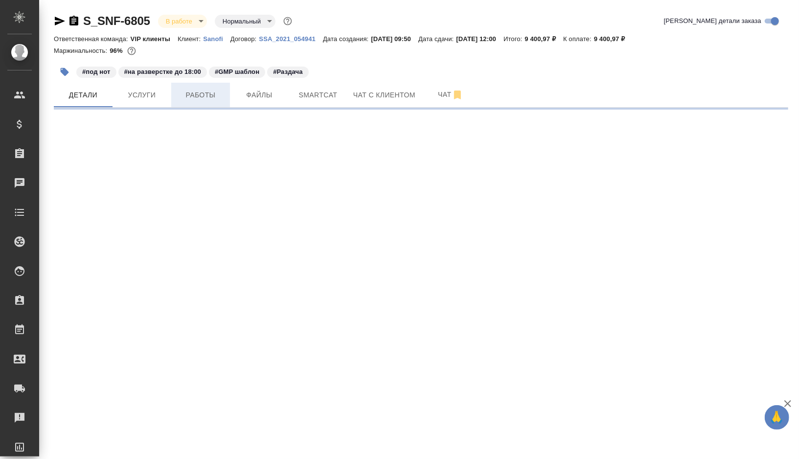
click at [198, 98] on span "Работы" at bounding box center [200, 95] width 47 height 12
select select "RU"
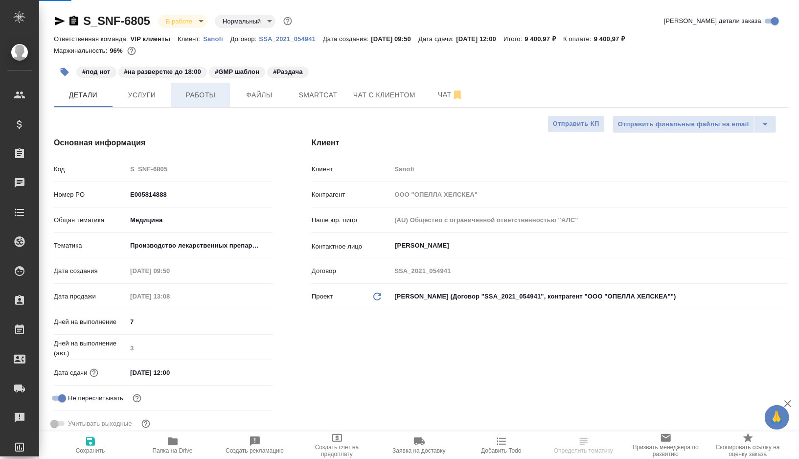
type textarea "x"
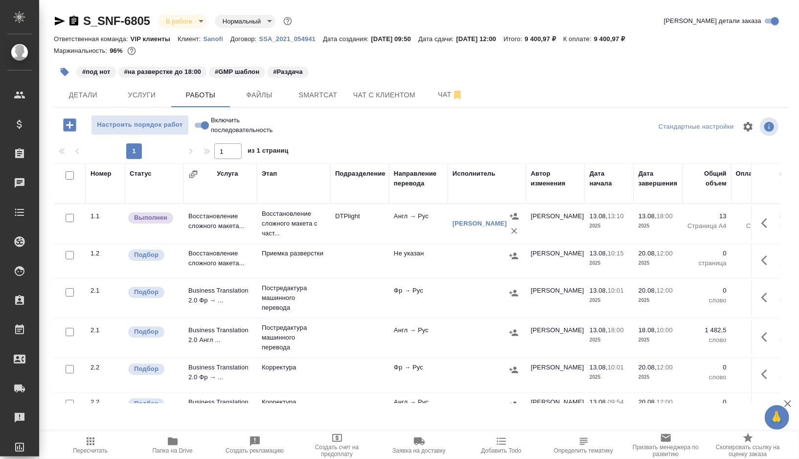
click at [69, 255] on input "checkbox" at bounding box center [70, 255] width 8 height 8
checkbox input "true"
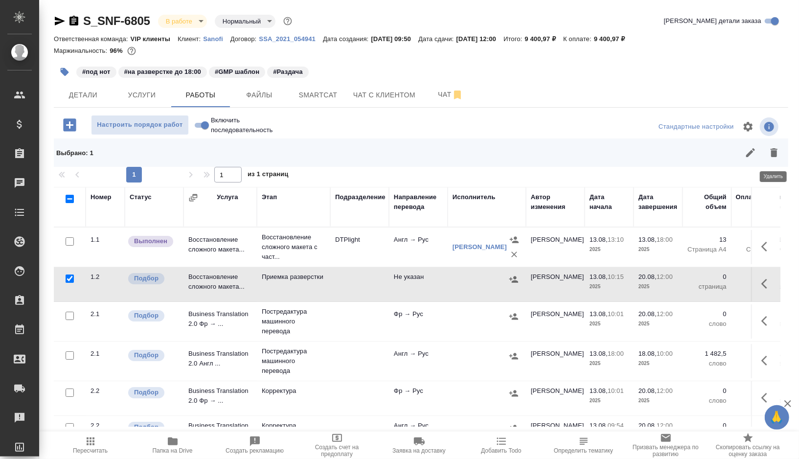
click at [775, 152] on icon "button" at bounding box center [774, 152] width 7 height 9
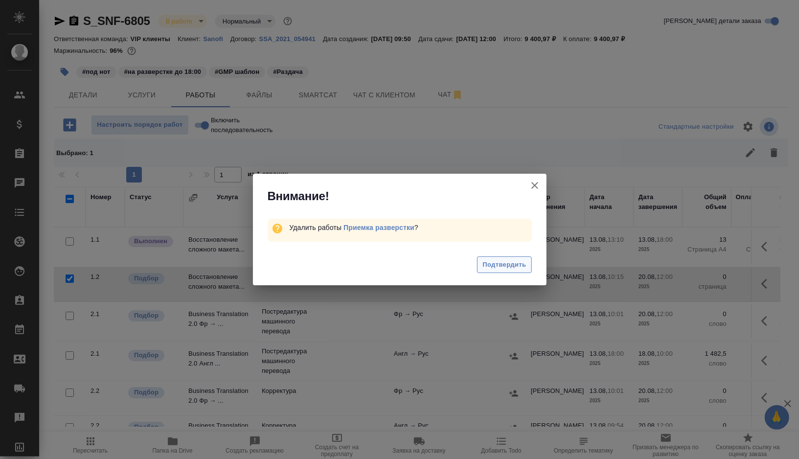
click at [499, 267] on span "Подтвердить" at bounding box center [505, 264] width 44 height 11
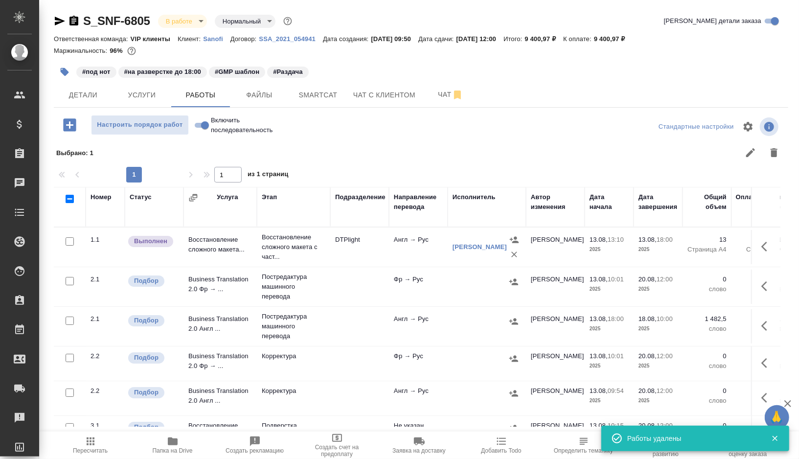
click at [441, 95] on span "Чат" at bounding box center [450, 95] width 47 height 12
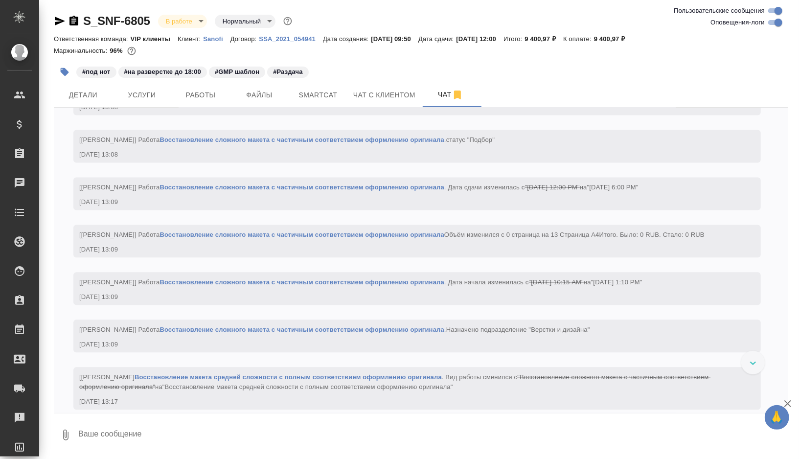
scroll to position [1335, 0]
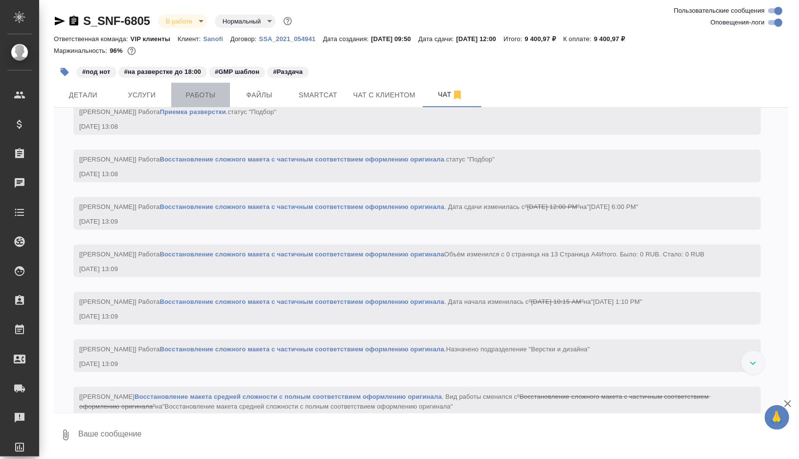
click at [185, 91] on span "Работы" at bounding box center [200, 95] width 47 height 12
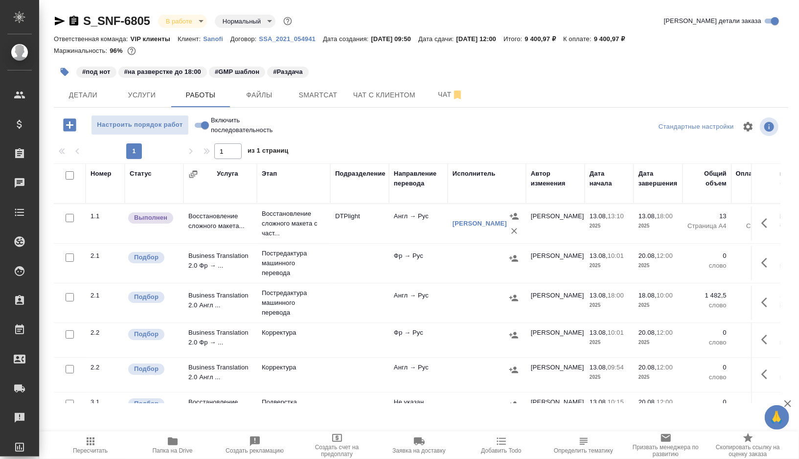
click at [377, 230] on td "DTPlight" at bounding box center [359, 224] width 59 height 34
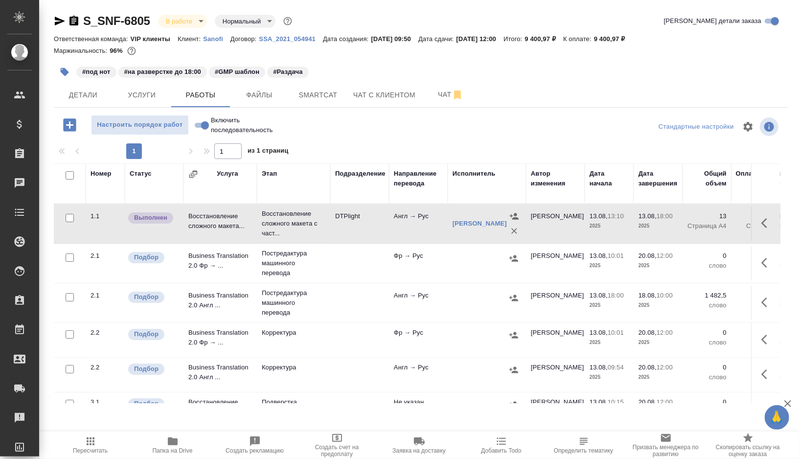
click at [377, 230] on td "DTPlight" at bounding box center [359, 224] width 59 height 34
click at [64, 73] on icon "button" at bounding box center [65, 72] width 8 height 8
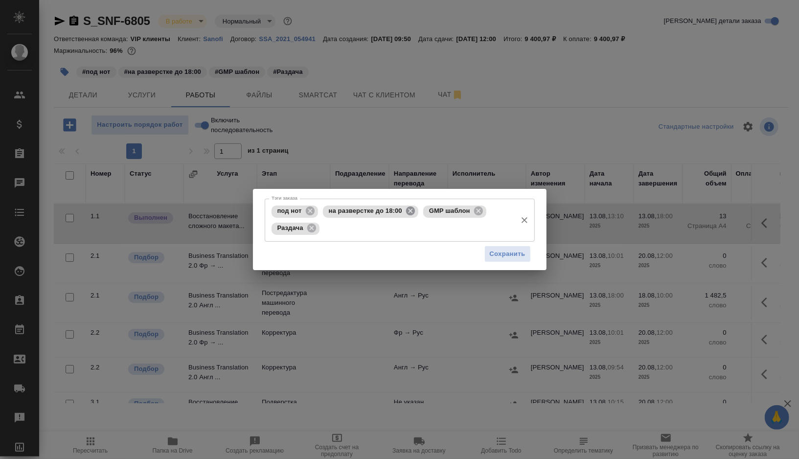
click at [411, 212] on icon at bounding box center [410, 211] width 9 height 9
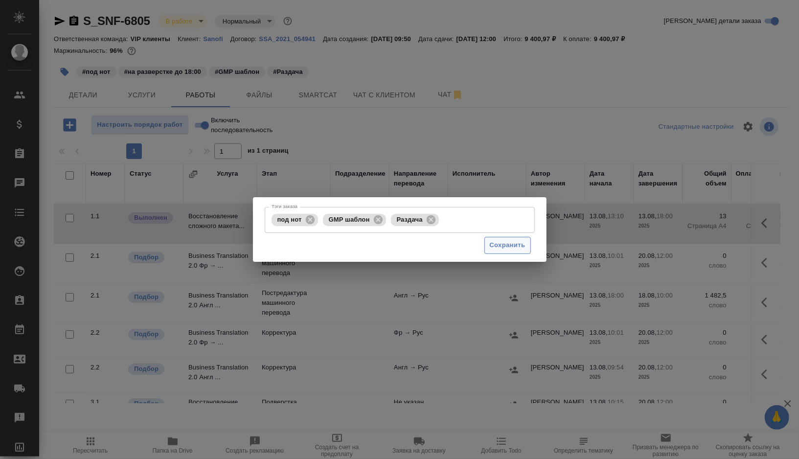
click at [496, 247] on span "Сохранить" at bounding box center [508, 245] width 36 height 11
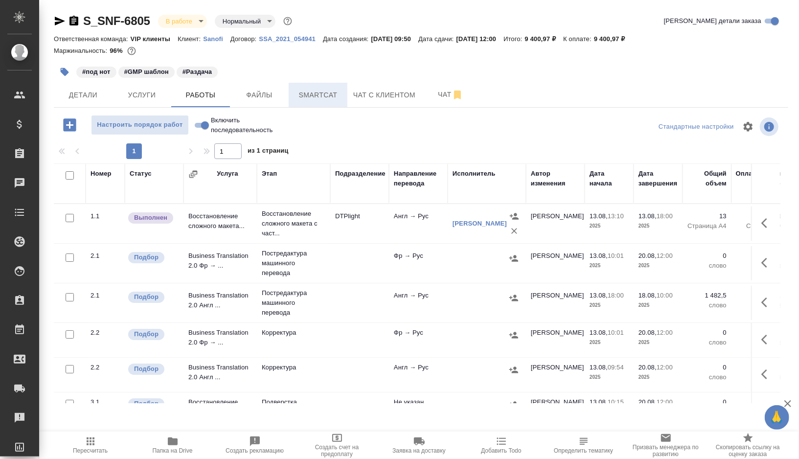
click at [318, 93] on span "Smartcat" at bounding box center [318, 95] width 47 height 12
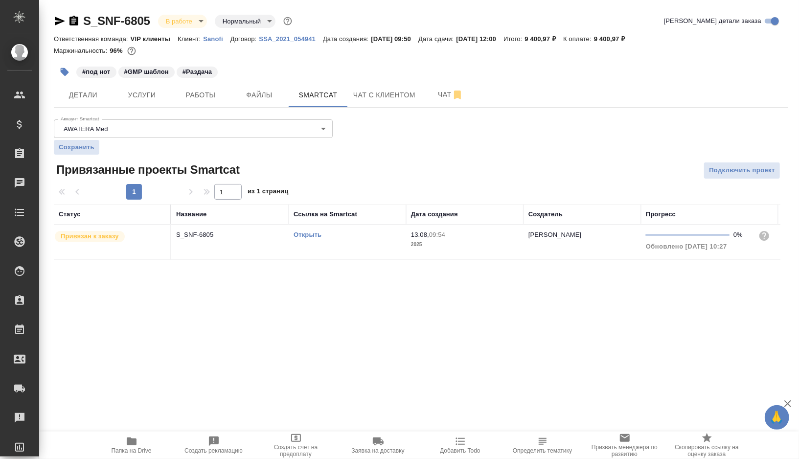
click at [303, 233] on link "Открыть" at bounding box center [308, 234] width 28 height 7
click at [440, 98] on span "Чат" at bounding box center [450, 95] width 47 height 12
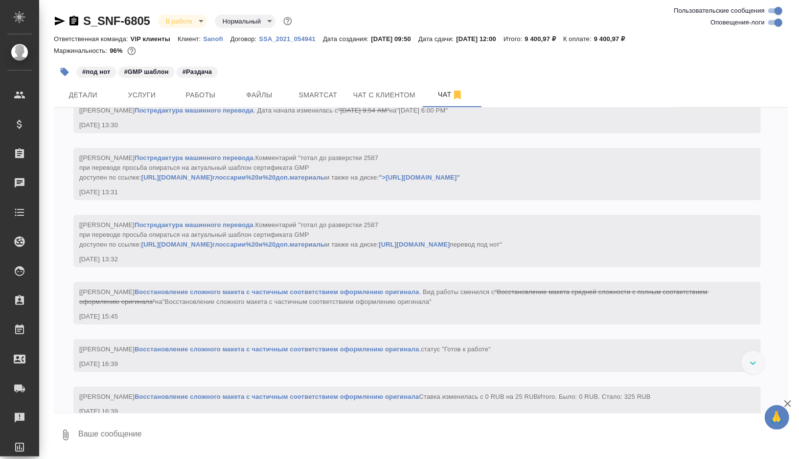
scroll to position [2378, 0]
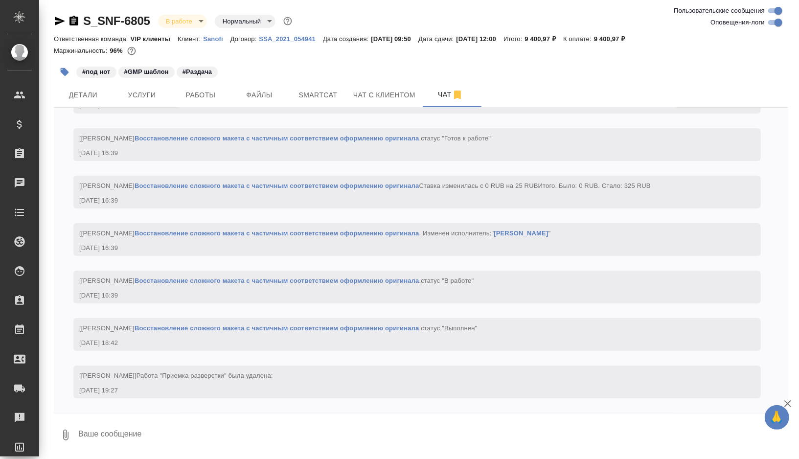
click at [95, 435] on textarea at bounding box center [432, 435] width 711 height 33
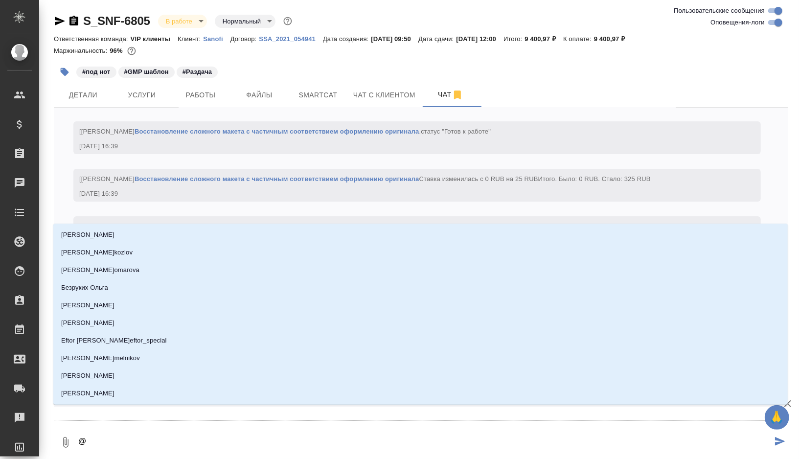
type textarea "@а"
type input "[PERSON_NAME]"
type textarea "@ар"
type input "ар"
type textarea "@арс"
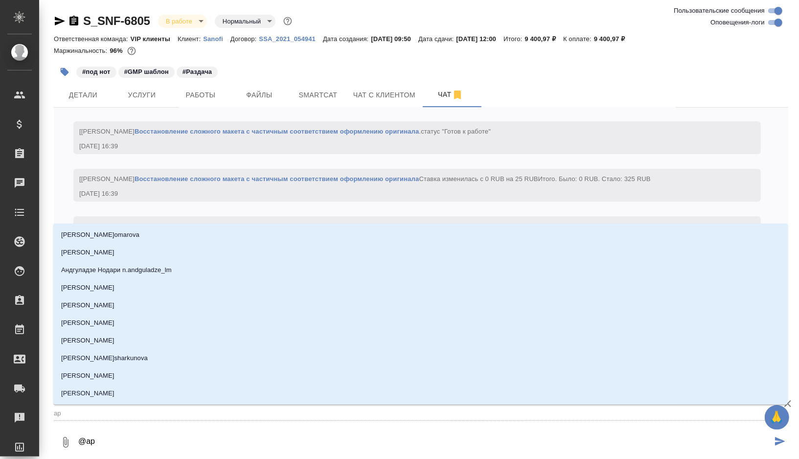
type input "арс"
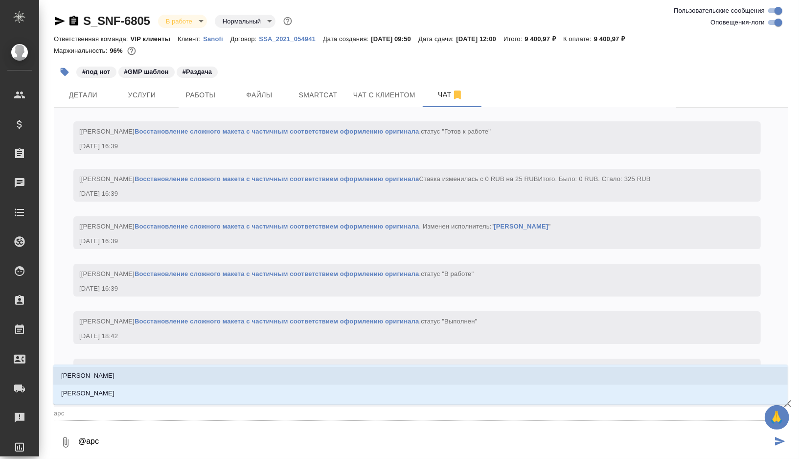
click at [105, 368] on li "[PERSON_NAME]" at bounding box center [420, 376] width 735 height 18
click at [110, 379] on p "[PERSON_NAME]" at bounding box center [87, 376] width 53 height 10
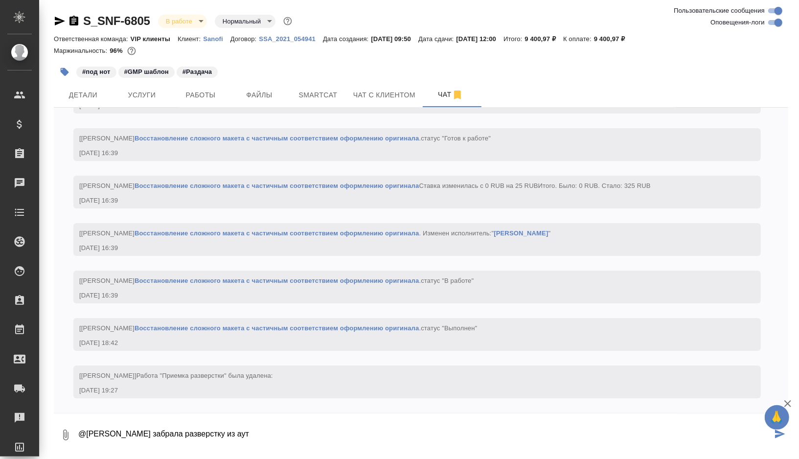
type textarea "@[PERSON_NAME] забрала разверстку из аут"
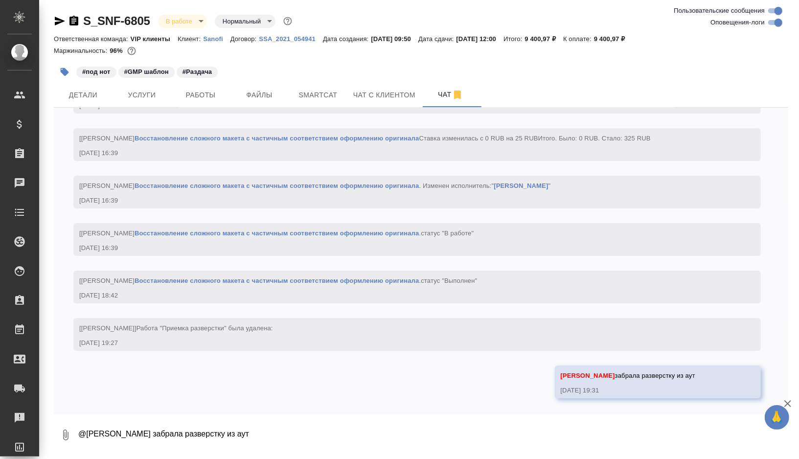
scroll to position [2426, 0]
click at [205, 95] on span "Работы" at bounding box center [200, 95] width 47 height 12
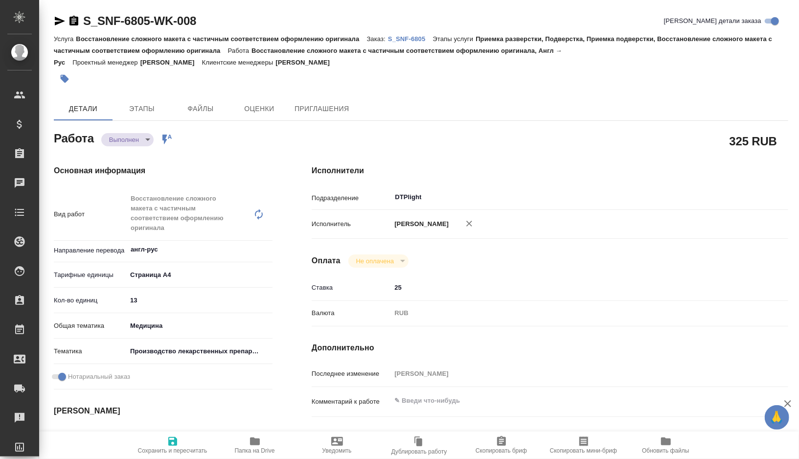
type textarea "x"
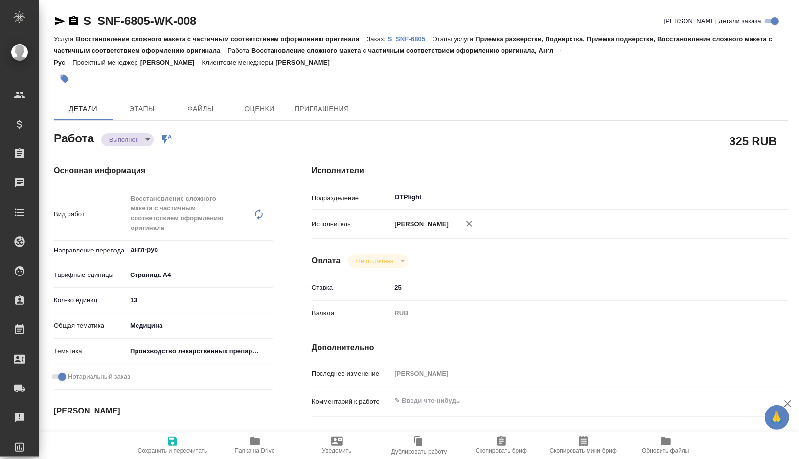
type textarea "x"
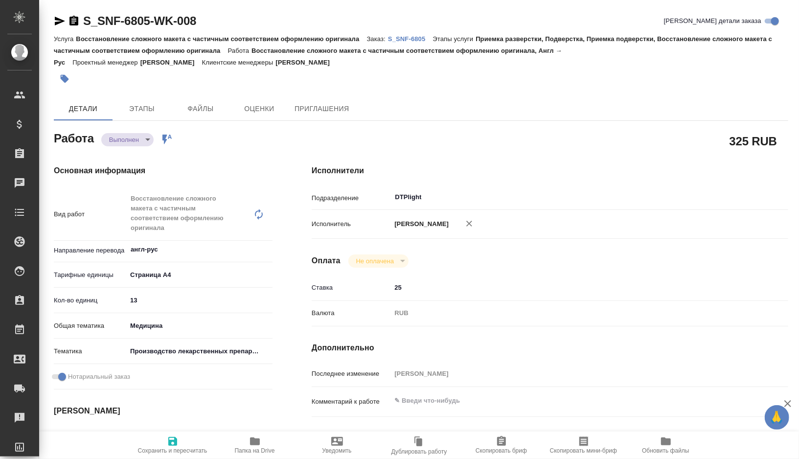
type textarea "x"
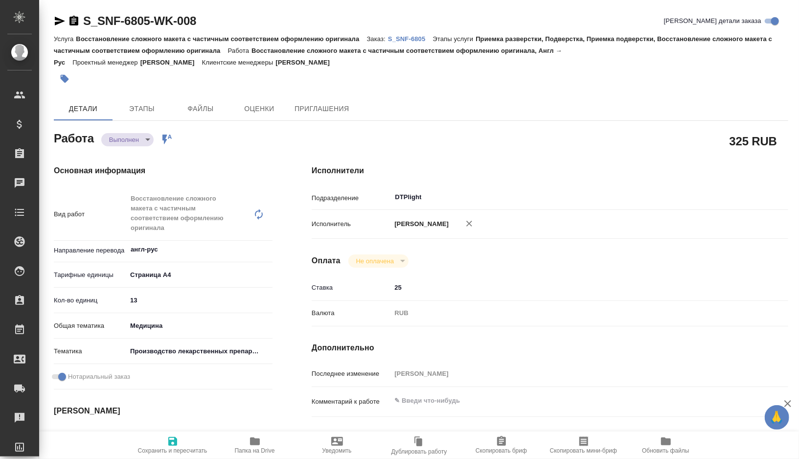
click at [259, 448] on span "Папка на Drive" at bounding box center [255, 450] width 40 height 7
